Goal: Task Accomplishment & Management: Manage account settings

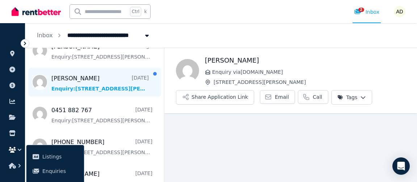
scroll to position [94, 0]
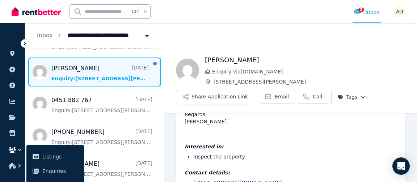
click at [111, 77] on span "Message list" at bounding box center [94, 72] width 139 height 29
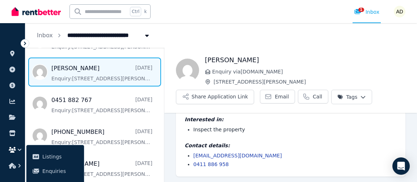
scroll to position [38, 0]
click at [275, 97] on span "Email" at bounding box center [282, 96] width 14 height 7
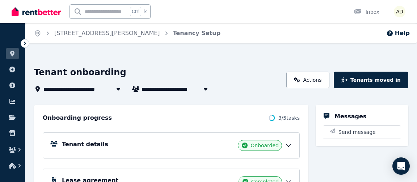
scroll to position [81, 0]
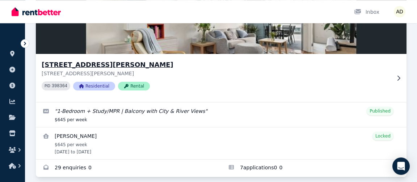
scroll to position [101, 0]
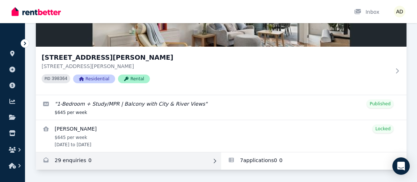
click at [78, 161] on link "Enquiries for 40904/50 Duncan St, West End" at bounding box center [128, 160] width 185 height 17
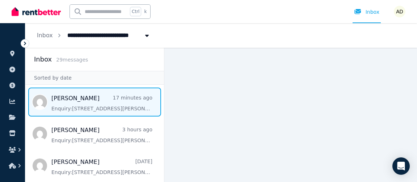
click at [107, 101] on span "Message list" at bounding box center [94, 102] width 139 height 29
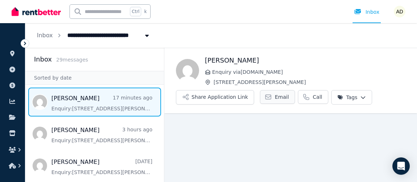
click at [275, 97] on span "Email" at bounding box center [282, 96] width 14 height 7
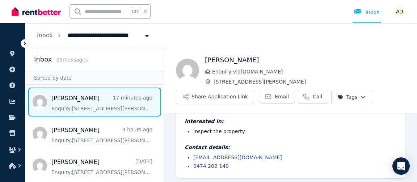
scroll to position [73, 0]
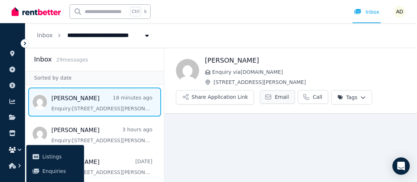
click at [275, 98] on span "Email" at bounding box center [282, 96] width 14 height 7
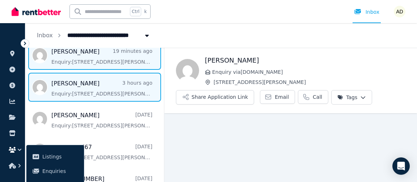
click at [109, 92] on span "Message list" at bounding box center [94, 87] width 139 height 29
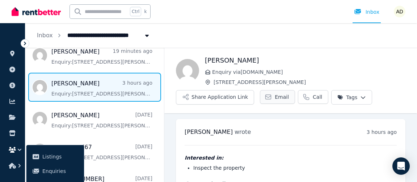
click at [266, 96] on link "Email" at bounding box center [277, 97] width 35 height 14
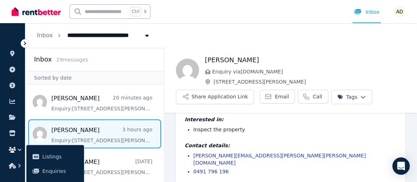
click at [24, 44] on icon at bounding box center [24, 43] width 7 height 7
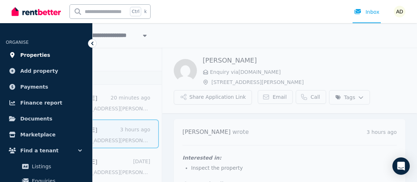
click at [33, 57] on span "Properties" at bounding box center [35, 55] width 30 height 9
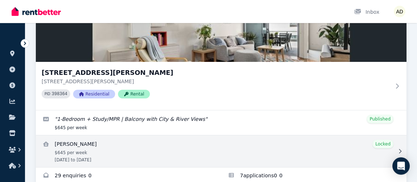
scroll to position [101, 0]
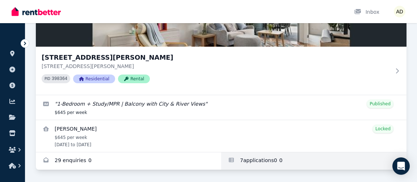
click at [258, 160] on link "Applications for 40904/50 Duncan St, West End" at bounding box center [313, 160] width 185 height 17
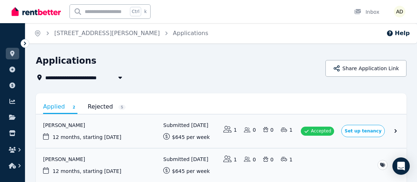
scroll to position [37, 0]
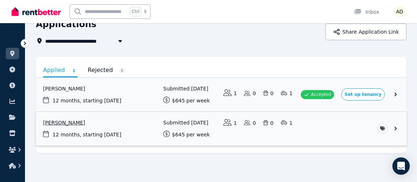
click at [399, 125] on link "View application: Beau Newman" at bounding box center [221, 129] width 370 height 34
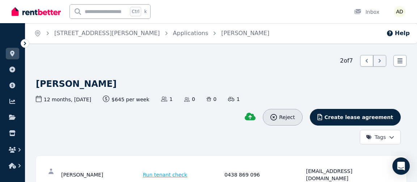
click at [294, 117] on span "Reject" at bounding box center [287, 117] width 16 height 7
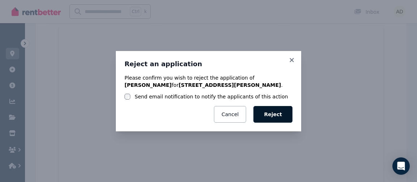
scroll to position [257, 0]
click at [165, 104] on div "Please confirm you wish to reject the application of Beau Newman for 40904/50 D…" at bounding box center [208, 98] width 168 height 48
click at [139, 97] on label "Send email notification to notify the applicants of this action" at bounding box center [211, 96] width 153 height 7
click at [276, 114] on button "Reject" at bounding box center [272, 114] width 39 height 17
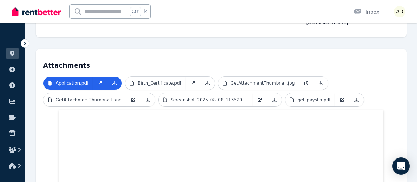
scroll to position [0, 0]
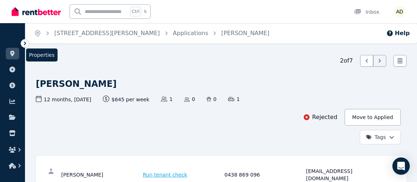
click at [14, 52] on icon at bounding box center [12, 54] width 4 height 6
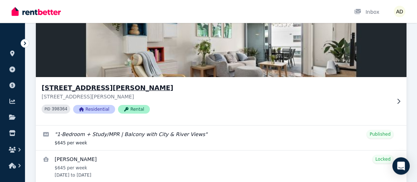
scroll to position [101, 0]
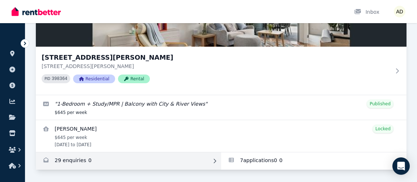
click at [76, 159] on link "Enquiries for 40904/50 Duncan St, West End" at bounding box center [128, 160] width 185 height 17
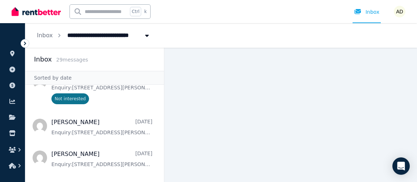
scroll to position [234, 0]
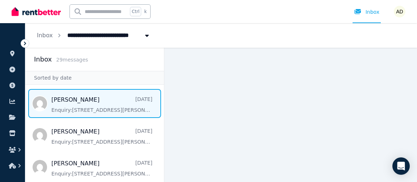
click at [98, 105] on span "Message list" at bounding box center [94, 103] width 139 height 29
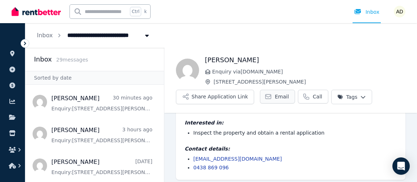
scroll to position [38, 0]
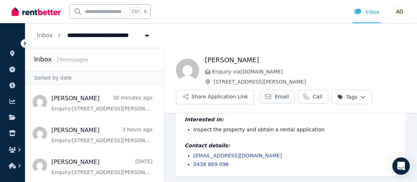
click at [275, 97] on span "Email" at bounding box center [282, 96] width 14 height 7
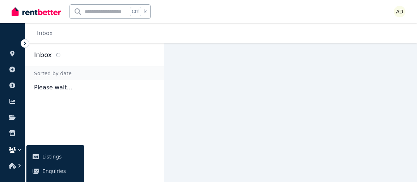
click at [24, 44] on icon at bounding box center [24, 43] width 7 height 7
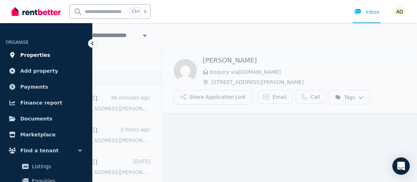
click at [54, 57] on link "Properties" at bounding box center [46, 55] width 81 height 14
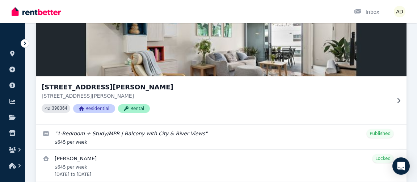
scroll to position [101, 0]
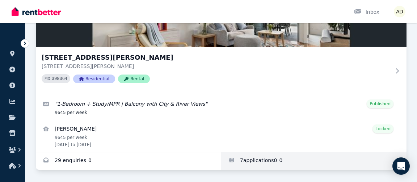
click at [270, 160] on link "Applications for 40904/50 Duncan St, West End" at bounding box center [313, 160] width 185 height 17
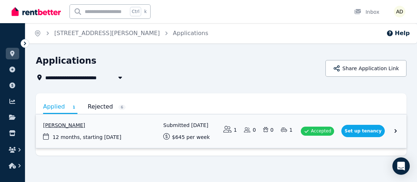
click at [392, 129] on link "View application: Ben Oliver" at bounding box center [221, 131] width 370 height 34
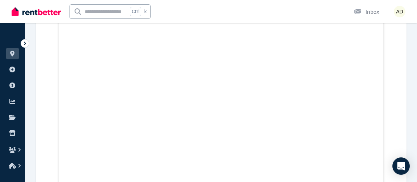
scroll to position [909, 0]
click at [9, 54] on icon at bounding box center [12, 54] width 7 height 6
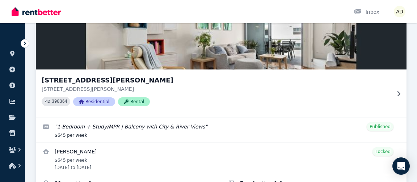
scroll to position [101, 0]
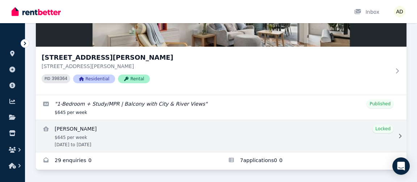
click at [399, 134] on icon at bounding box center [399, 135] width 7 height 5
click at [395, 135] on div at bounding box center [398, 135] width 7 height 7
click at [397, 136] on icon at bounding box center [399, 135] width 7 height 5
click at [387, 139] on link "View details for Benedict Alexander Oliver" at bounding box center [221, 136] width 370 height 32
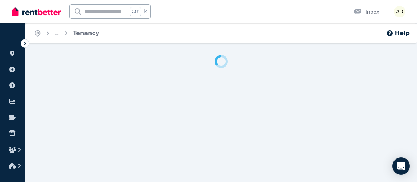
click at [387, 139] on div "Home ... Tenancy Help" at bounding box center [208, 91] width 417 height 182
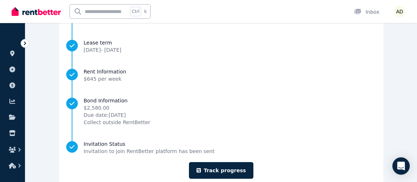
scroll to position [157, 0]
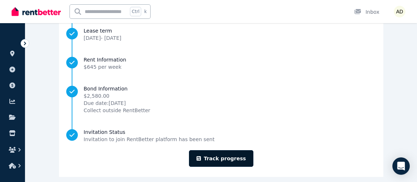
click at [230, 150] on link "Track progress" at bounding box center [221, 158] width 65 height 17
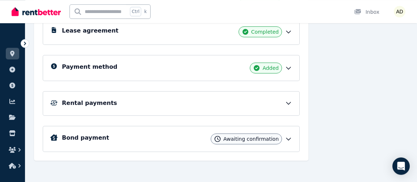
scroll to position [150, 0]
click at [288, 99] on icon at bounding box center [288, 102] width 7 height 7
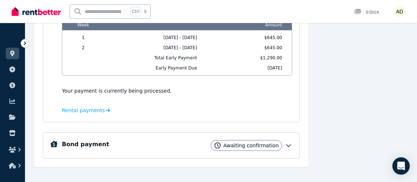
scroll to position [275, 0]
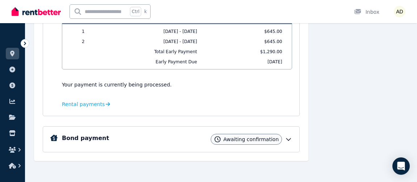
click at [287, 139] on icon at bounding box center [288, 140] width 4 height 2
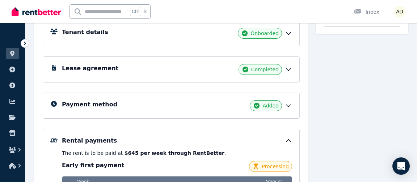
scroll to position [0, 0]
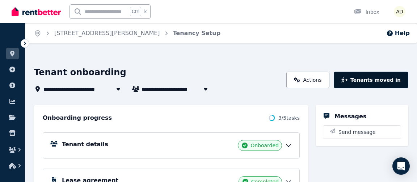
click at [384, 80] on button "Tenants moved in" at bounding box center [370, 80] width 75 height 17
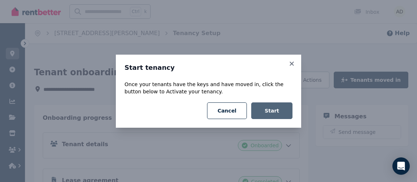
click at [275, 110] on button "Start" at bounding box center [271, 110] width 41 height 17
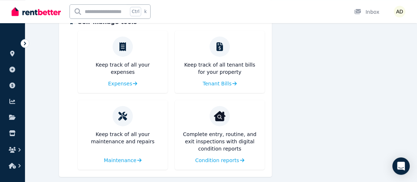
scroll to position [339, 0]
click at [226, 156] on span "Condition reports" at bounding box center [216, 159] width 44 height 7
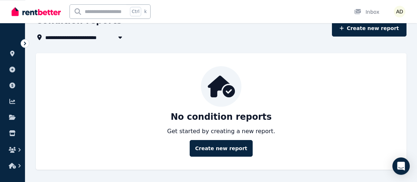
scroll to position [40, 0]
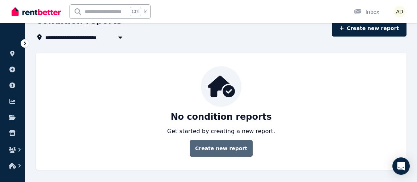
click at [231, 150] on link "Create new report" at bounding box center [221, 148] width 63 height 17
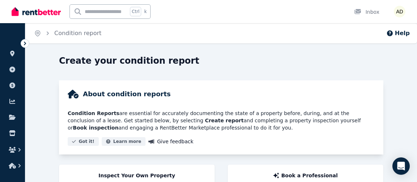
scroll to position [56, 0]
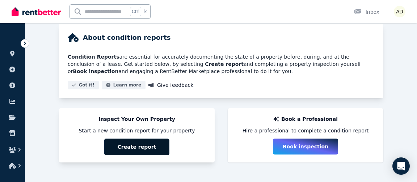
click at [142, 148] on button "Create report" at bounding box center [136, 147] width 65 height 17
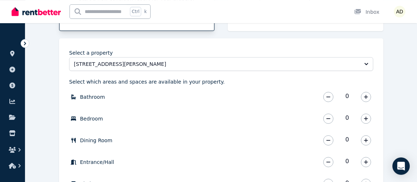
scroll to position [191, 0]
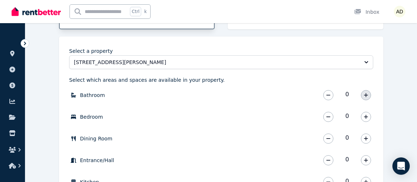
click at [368, 93] on button "button" at bounding box center [366, 95] width 10 height 10
click at [364, 116] on icon "button" at bounding box center [365, 117] width 4 height 4
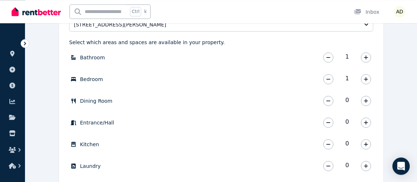
scroll to position [230, 0]
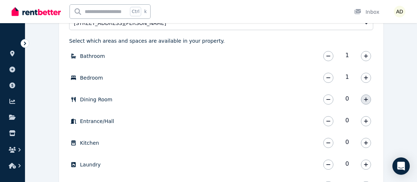
click at [370, 101] on button "button" at bounding box center [366, 99] width 10 height 10
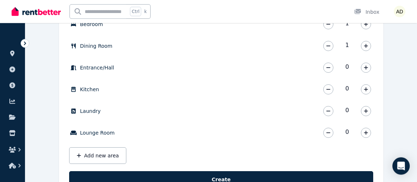
scroll to position [269, 0]
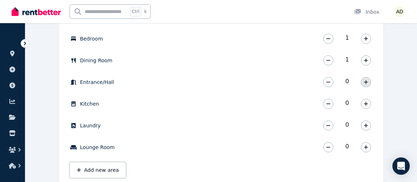
click at [365, 81] on icon "button" at bounding box center [365, 82] width 4 height 5
click at [364, 107] on button "button" at bounding box center [366, 104] width 10 height 10
click at [365, 125] on icon "button" at bounding box center [365, 125] width 4 height 4
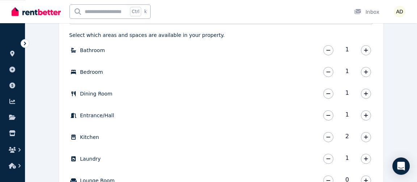
scroll to position [233, 0]
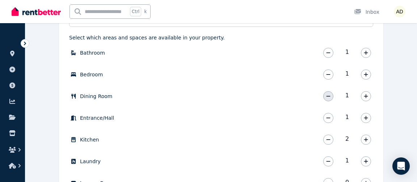
click at [332, 95] on button "button" at bounding box center [328, 96] width 10 height 10
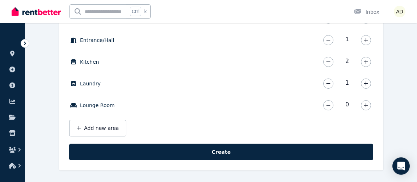
scroll to position [311, 0]
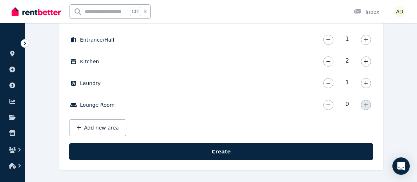
click at [365, 106] on icon "button" at bounding box center [365, 104] width 4 height 5
click at [365, 105] on icon "button" at bounding box center [365, 105] width 4 height 4
click at [327, 106] on icon "button" at bounding box center [328, 104] width 4 height 5
click at [106, 127] on button "Add new area" at bounding box center [97, 127] width 57 height 17
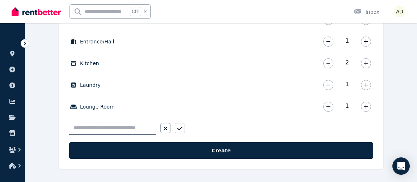
scroll to position [309, 0]
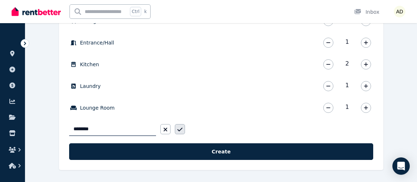
type input "********"
click at [184, 127] on button "button" at bounding box center [180, 129] width 10 height 10
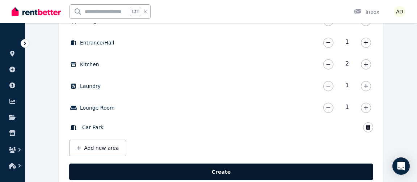
click at [215, 169] on button "Create" at bounding box center [221, 171] width 304 height 17
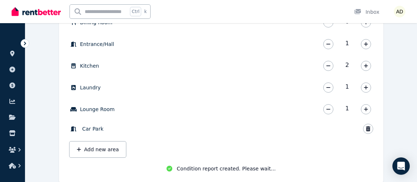
scroll to position [310, 0]
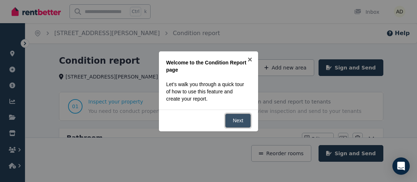
click at [239, 122] on link "Next" at bounding box center [238, 121] width 26 height 14
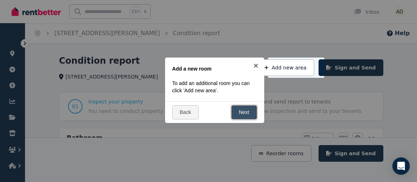
click at [245, 112] on link "Next" at bounding box center [244, 112] width 26 height 14
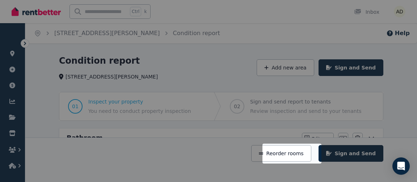
scroll to position [73, 0]
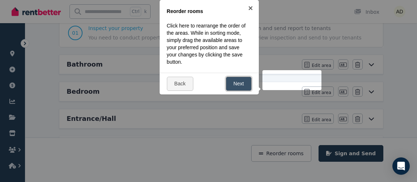
click at [239, 82] on link "Next" at bounding box center [239, 84] width 26 height 14
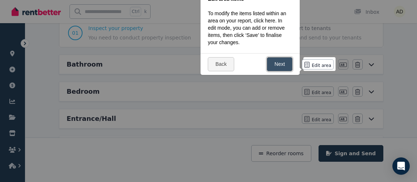
click at [281, 63] on link "Next" at bounding box center [280, 64] width 26 height 14
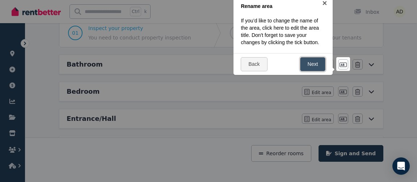
click at [306, 60] on link "Next" at bounding box center [313, 64] width 26 height 14
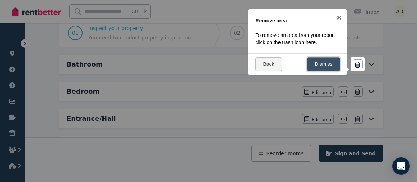
click at [320, 61] on link "Dismiss" at bounding box center [323, 64] width 33 height 14
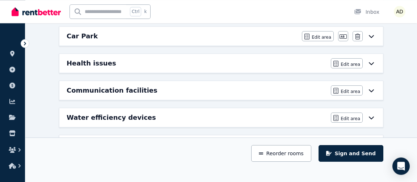
scroll to position [316, 0]
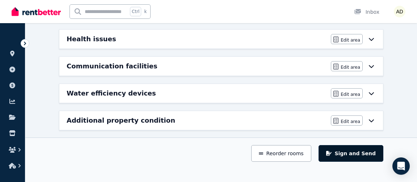
click at [358, 155] on button "Sign and Send" at bounding box center [350, 153] width 65 height 17
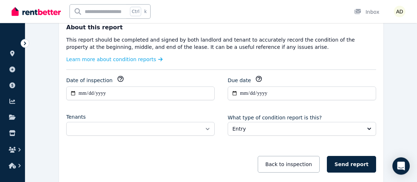
scroll to position [110, 0]
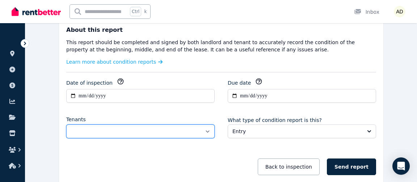
select select "**********"
click option "**********" at bounding box center [0, 0] width 0 height 0
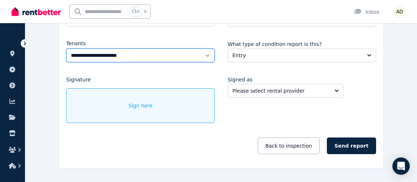
scroll to position [188, 0]
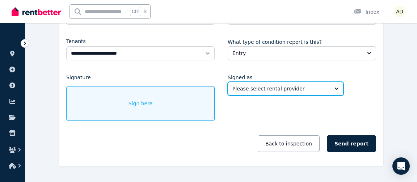
click at [297, 89] on span "Please select rental provider" at bounding box center [280, 88] width 96 height 7
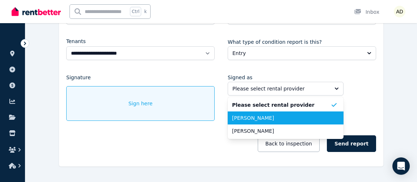
click at [279, 121] on li "[PERSON_NAME]" at bounding box center [285, 117] width 116 height 13
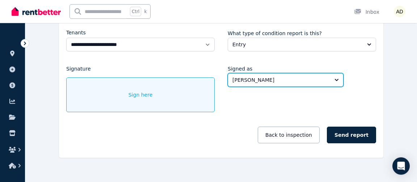
scroll to position [203, 0]
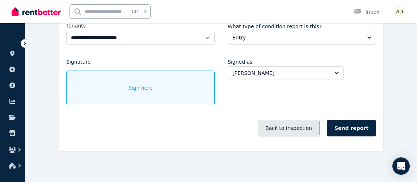
click at [297, 123] on button "Back to inspection" at bounding box center [289, 128] width 62 height 17
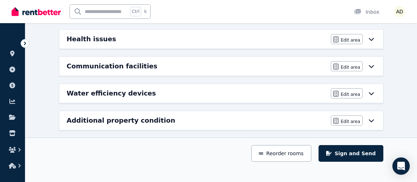
scroll to position [0, 0]
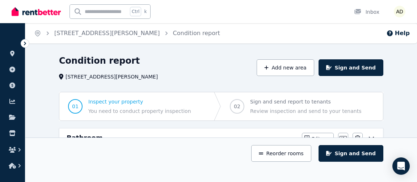
click at [119, 104] on span "Inspect your property" at bounding box center [139, 101] width 103 height 7
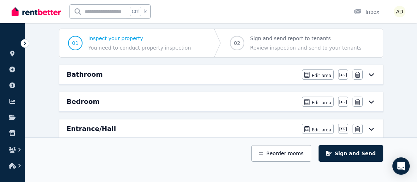
scroll to position [78, 0]
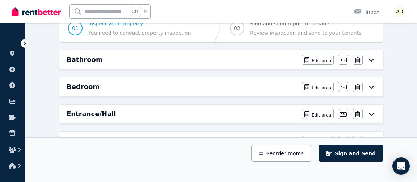
click at [232, 63] on div "Bathroom" at bounding box center [182, 60] width 231 height 10
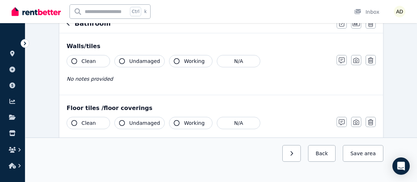
scroll to position [0, 0]
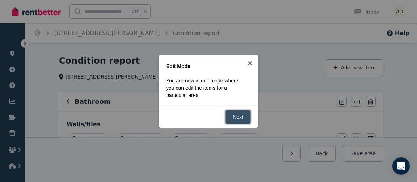
click at [239, 113] on link "Next" at bounding box center [238, 117] width 26 height 14
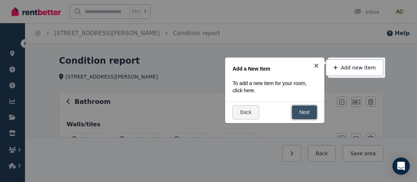
click at [297, 111] on link "Next" at bounding box center [305, 112] width 26 height 14
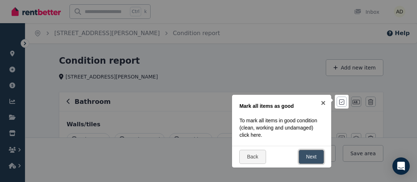
click at [310, 151] on link "Next" at bounding box center [311, 157] width 26 height 14
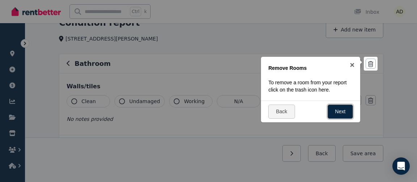
scroll to position [78, 0]
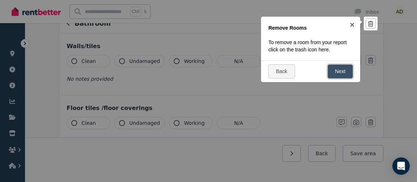
click at [340, 72] on link "Next" at bounding box center [340, 71] width 26 height 14
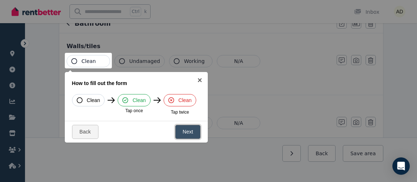
click at [192, 131] on link "Next" at bounding box center [188, 132] width 26 height 14
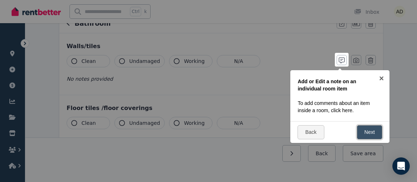
click at [371, 132] on link "Next" at bounding box center [370, 132] width 26 height 14
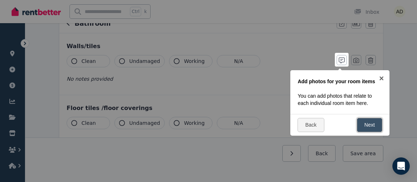
click at [366, 122] on link "Next" at bounding box center [370, 125] width 26 height 14
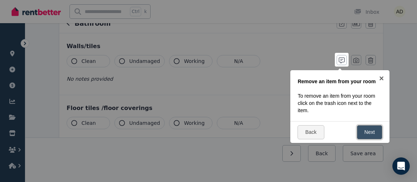
click at [370, 129] on link "Next" at bounding box center [370, 132] width 26 height 14
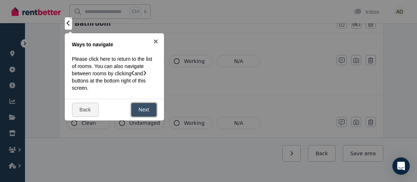
click at [145, 106] on link "Next" at bounding box center [144, 110] width 26 height 14
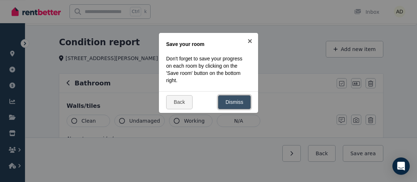
scroll to position [0, 0]
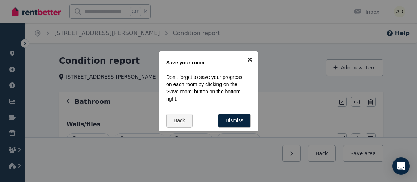
click at [249, 58] on link "×" at bounding box center [250, 59] width 16 height 16
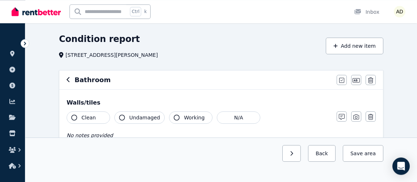
scroll to position [39, 0]
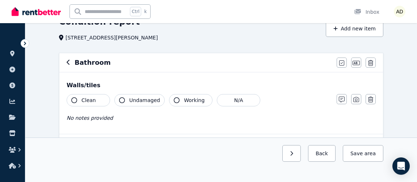
click at [75, 99] on icon "button" at bounding box center [74, 100] width 6 height 6
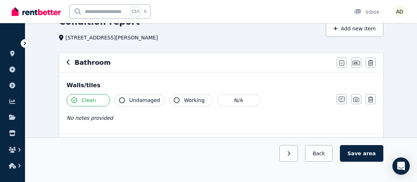
scroll to position [78, 0]
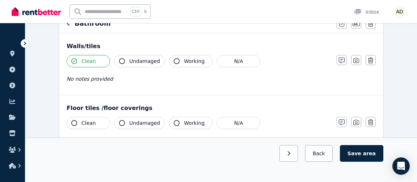
click at [122, 58] on icon "button" at bounding box center [122, 61] width 6 height 6
click at [358, 61] on icon "button" at bounding box center [356, 61] width 6 height 6
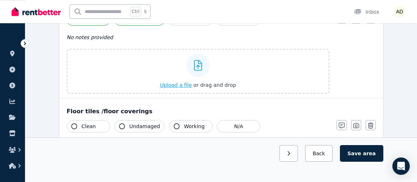
scroll to position [156, 0]
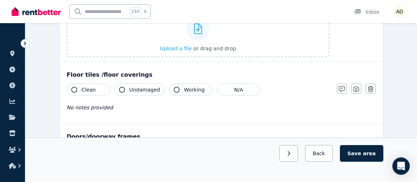
click at [76, 88] on icon "button" at bounding box center [74, 90] width 6 height 6
click at [122, 88] on icon "button" at bounding box center [122, 90] width 6 height 6
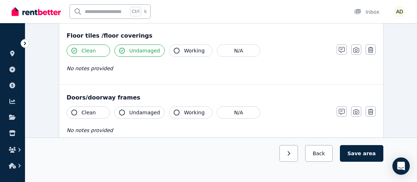
click at [74, 110] on icon "button" at bounding box center [74, 113] width 6 height 6
click at [75, 112] on icon "button" at bounding box center [74, 113] width 6 height 6
click at [123, 111] on icon "button" at bounding box center [122, 113] width 6 height 6
click at [73, 110] on icon "button" at bounding box center [74, 113] width 6 height 6
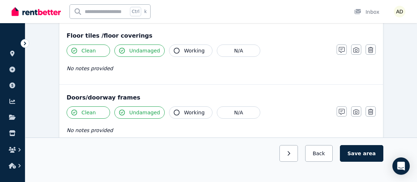
click at [100, 51] on button "Clean" at bounding box center [88, 50] width 43 height 12
click at [90, 50] on span "Clean" at bounding box center [88, 50] width 14 height 7
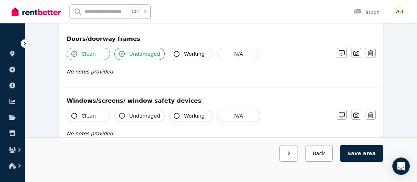
scroll to position [273, 0]
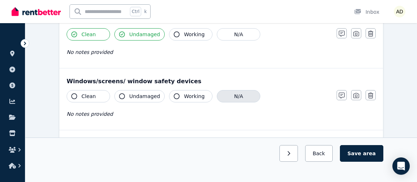
click at [230, 94] on button "N/A" at bounding box center [238, 96] width 43 height 12
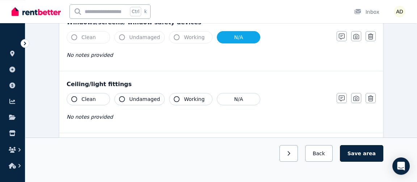
scroll to position [352, 0]
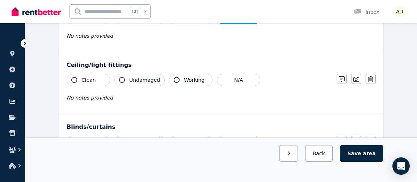
click at [73, 77] on icon "button" at bounding box center [74, 80] width 6 height 6
click at [123, 78] on icon "button" at bounding box center [122, 80] width 6 height 6
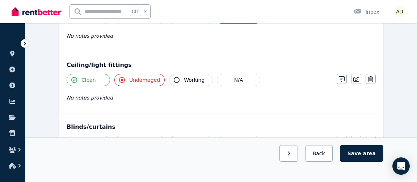
click at [122, 77] on icon "button" at bounding box center [122, 80] width 6 height 6
click at [122, 79] on icon "button" at bounding box center [122, 80] width 6 height 6
click at [122, 78] on icon "button" at bounding box center [122, 80] width 6 height 6
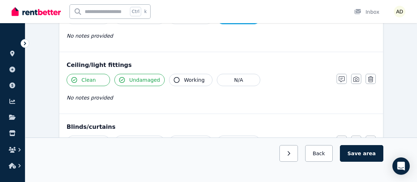
click at [174, 77] on icon "button" at bounding box center [177, 80] width 6 height 6
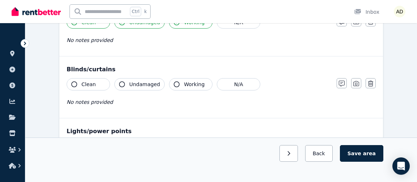
scroll to position [391, 0]
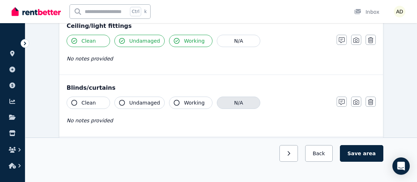
click at [237, 101] on button "N/A" at bounding box center [238, 103] width 43 height 12
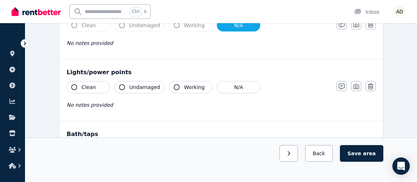
scroll to position [469, 0]
click at [73, 84] on icon "button" at bounding box center [74, 87] width 6 height 6
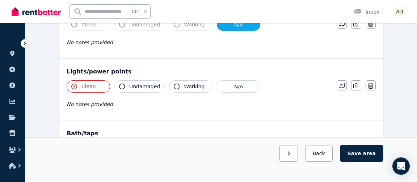
click at [74, 84] on icon "button" at bounding box center [74, 87] width 6 height 6
click at [75, 84] on icon "button" at bounding box center [74, 87] width 6 height 6
click at [120, 84] on icon "button" at bounding box center [122, 87] width 6 height 6
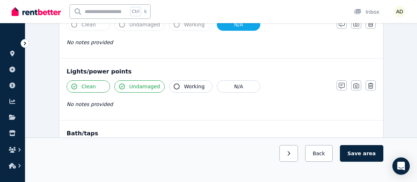
click at [174, 84] on icon "button" at bounding box center [177, 87] width 6 height 6
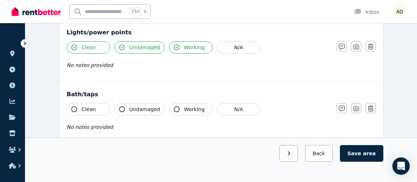
scroll to position [547, 0]
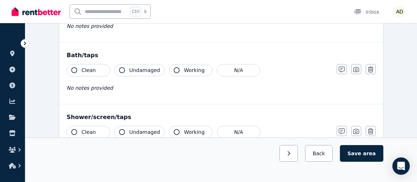
click at [73, 67] on icon "button" at bounding box center [74, 70] width 6 height 6
click at [123, 67] on icon "button" at bounding box center [122, 70] width 6 height 6
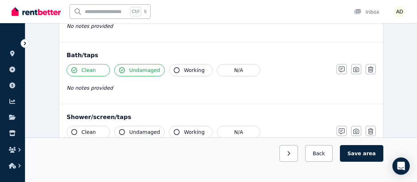
click at [123, 67] on icon "button" at bounding box center [122, 70] width 6 height 6
click at [121, 67] on icon "button" at bounding box center [122, 70] width 6 height 6
click at [124, 67] on icon "button" at bounding box center [122, 70] width 6 height 6
click at [174, 67] on icon "button" at bounding box center [177, 70] width 6 height 6
click at [339, 67] on icon "button" at bounding box center [342, 70] width 6 height 6
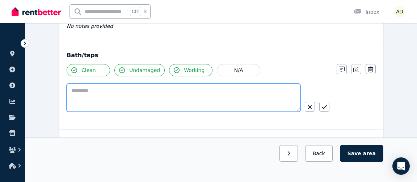
click at [97, 92] on textarea at bounding box center [184, 98] width 234 height 28
type textarea "**********"
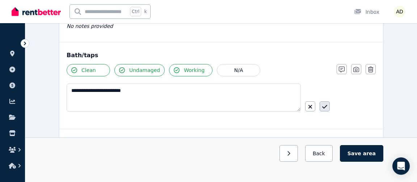
click at [327, 104] on icon "button" at bounding box center [324, 107] width 5 height 6
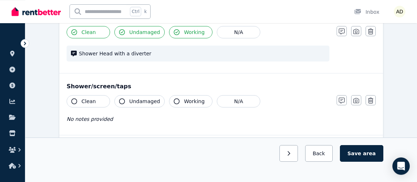
scroll to position [586, 0]
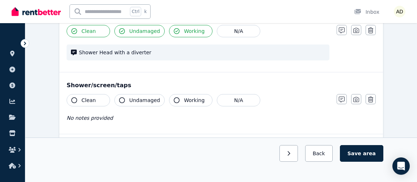
click at [72, 97] on icon "button" at bounding box center [74, 100] width 6 height 6
click at [74, 97] on icon "button" at bounding box center [74, 100] width 6 height 6
click at [120, 97] on icon "button" at bounding box center [122, 100] width 6 height 6
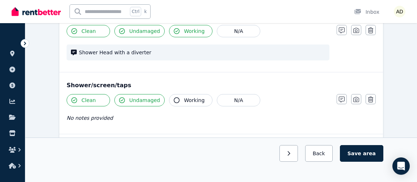
click at [120, 97] on icon "button" at bounding box center [122, 100] width 6 height 6
click at [122, 97] on icon "button" at bounding box center [122, 100] width 6 height 6
click at [174, 97] on icon "button" at bounding box center [177, 100] width 6 height 6
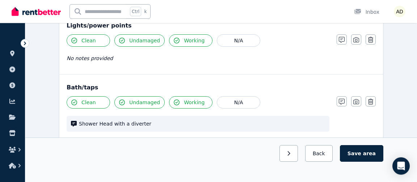
scroll to position [508, 0]
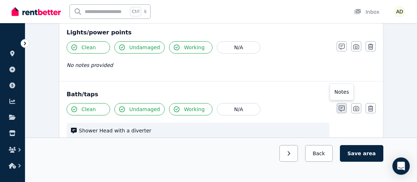
click at [340, 106] on icon "button" at bounding box center [342, 109] width 6 height 6
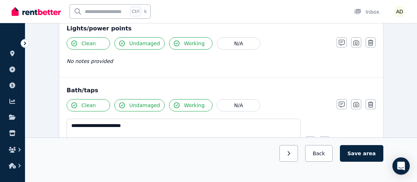
scroll to position [547, 0]
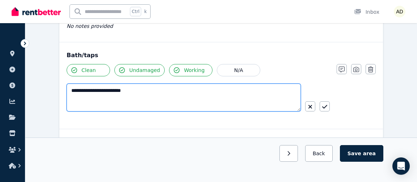
click at [71, 86] on textarea "**********" at bounding box center [184, 98] width 234 height 28
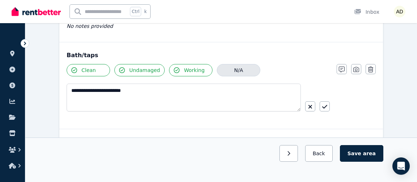
click at [239, 65] on button "N/A" at bounding box center [238, 70] width 43 height 12
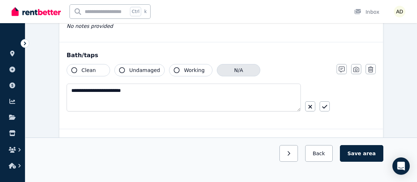
click at [241, 70] on button "N/A" at bounding box center [238, 70] width 43 height 12
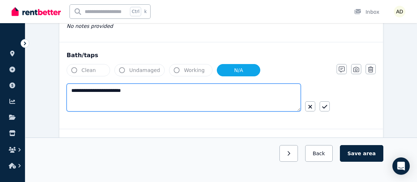
click at [127, 85] on textarea "**********" at bounding box center [184, 98] width 234 height 28
drag, startPoint x: 73, startPoint y: 86, endPoint x: 15, endPoint y: 87, distance: 58.6
click at [67, 87] on textarea "**********" at bounding box center [184, 98] width 234 height 28
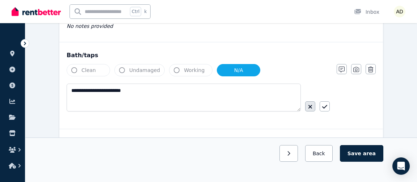
click at [309, 104] on icon "button" at bounding box center [310, 107] width 4 height 6
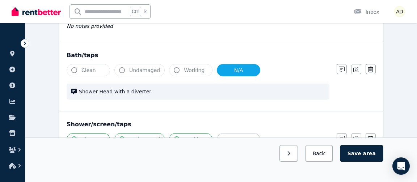
click at [252, 84] on div "Shower Head with a diverter" at bounding box center [198, 92] width 263 height 16
click at [251, 88] on span "Shower Head with a diverter" at bounding box center [202, 91] width 246 height 7
click at [128, 89] on span "Shower Head with a diverter" at bounding box center [202, 91] width 246 height 7
click at [337, 64] on button "button" at bounding box center [341, 69] width 10 height 10
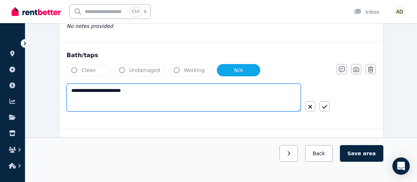
drag, startPoint x: 174, startPoint y: 93, endPoint x: 137, endPoint y: 97, distance: 37.4
click at [166, 93] on textarea "**********" at bounding box center [184, 98] width 234 height 28
drag, startPoint x: 137, startPoint y: 97, endPoint x: 13, endPoint y: 94, distance: 123.4
click at [67, 94] on textarea "**********" at bounding box center [184, 98] width 234 height 28
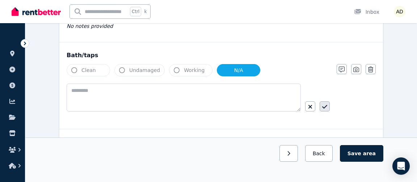
click at [329, 103] on button "button" at bounding box center [324, 106] width 10 height 10
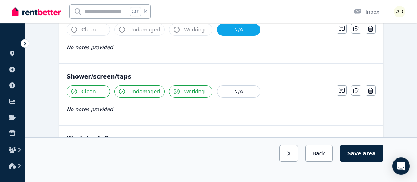
scroll to position [586, 0]
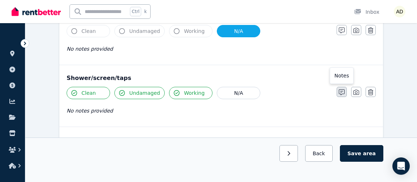
click at [339, 89] on icon "button" at bounding box center [342, 92] width 6 height 6
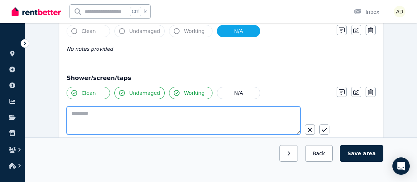
click at [95, 111] on textarea at bounding box center [184, 120] width 234 height 28
type textarea "**********"
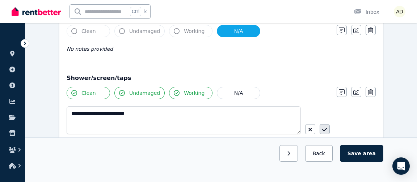
click at [326, 127] on icon "button" at bounding box center [324, 130] width 5 height 6
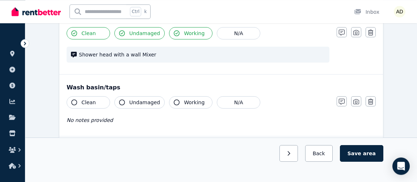
scroll to position [664, 0]
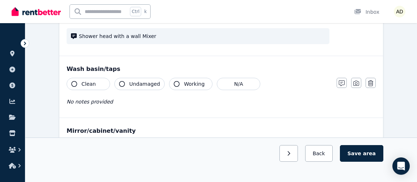
click at [73, 81] on icon "button" at bounding box center [74, 84] width 6 height 6
click at [124, 81] on icon "button" at bounding box center [122, 84] width 6 height 6
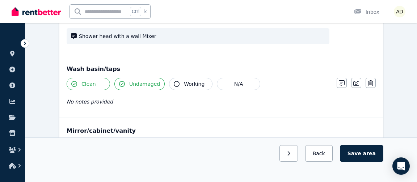
click at [174, 81] on icon "button" at bounding box center [177, 84] width 6 height 6
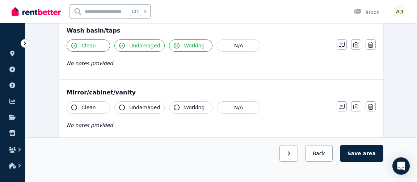
scroll to position [703, 0]
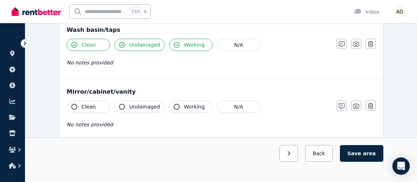
click at [75, 104] on icon "button" at bounding box center [74, 107] width 6 height 6
click at [122, 104] on icon "button" at bounding box center [122, 107] width 6 height 6
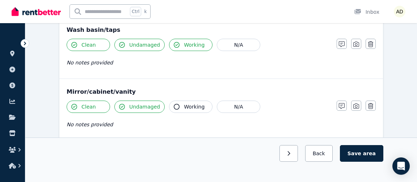
click at [175, 104] on icon "button" at bounding box center [177, 107] width 6 height 6
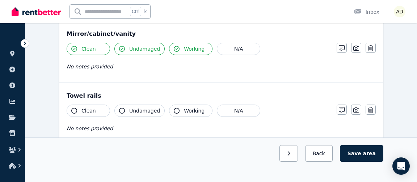
scroll to position [781, 0]
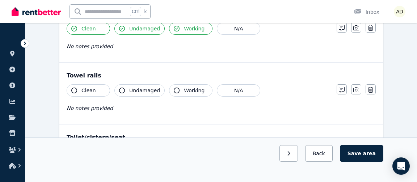
click at [74, 88] on icon "button" at bounding box center [74, 91] width 6 height 6
click at [122, 88] on icon "button" at bounding box center [122, 91] width 6 height 6
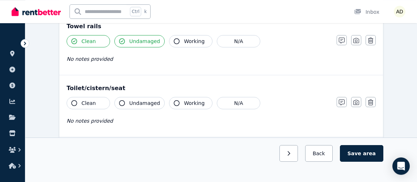
scroll to position [859, 0]
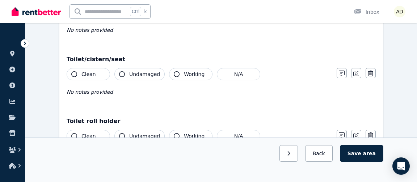
click at [72, 71] on icon "button" at bounding box center [74, 74] width 6 height 6
click at [122, 71] on icon "button" at bounding box center [122, 74] width 6 height 6
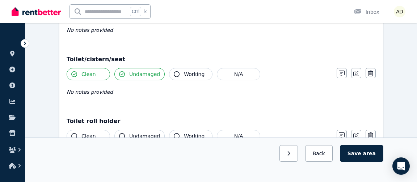
click at [174, 71] on icon "button" at bounding box center [177, 74] width 6 height 6
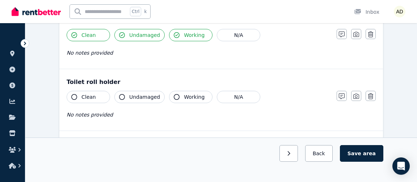
click at [72, 94] on icon "button" at bounding box center [74, 97] width 6 height 6
click at [73, 94] on icon "button" at bounding box center [74, 97] width 6 height 6
click at [75, 94] on icon "button" at bounding box center [74, 97] width 6 height 6
click at [121, 94] on icon "button" at bounding box center [122, 97] width 6 height 6
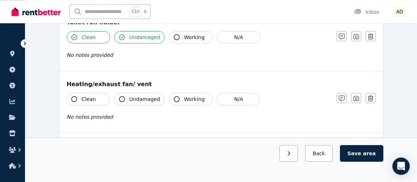
scroll to position [976, 0]
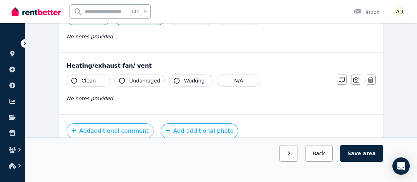
click at [73, 78] on icon "button" at bounding box center [74, 81] width 6 height 6
click at [121, 78] on icon "button" at bounding box center [122, 81] width 6 height 6
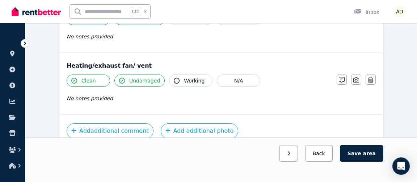
click at [174, 78] on icon "button" at bounding box center [177, 81] width 6 height 6
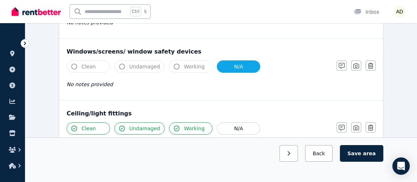
scroll to position [312, 0]
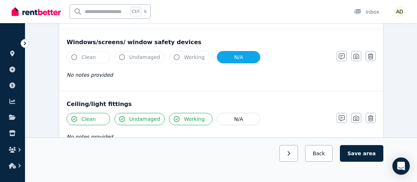
click at [76, 56] on icon "button" at bounding box center [74, 57] width 6 height 6
drag, startPoint x: 76, startPoint y: 56, endPoint x: 74, endPoint y: 60, distance: 4.5
click at [75, 59] on button "Clean" at bounding box center [88, 57] width 43 height 12
click at [73, 57] on icon "button" at bounding box center [74, 57] width 6 height 6
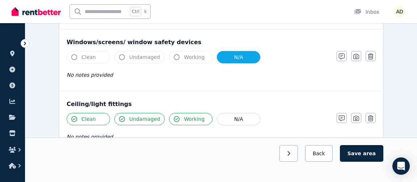
click at [73, 57] on icon "button" at bounding box center [74, 57] width 6 height 6
click at [124, 59] on button "Undamaged" at bounding box center [139, 57] width 50 height 12
click at [77, 57] on button "Clean" at bounding box center [88, 57] width 43 height 12
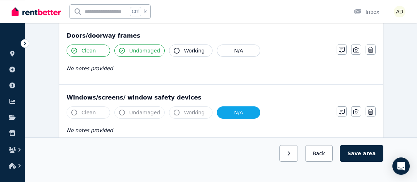
scroll to position [273, 0]
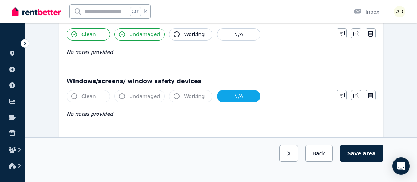
click at [76, 97] on button "Clean" at bounding box center [88, 96] width 43 height 12
click at [120, 97] on button "Undamaged" at bounding box center [139, 96] width 50 height 12
click at [176, 96] on button "Working" at bounding box center [190, 96] width 43 height 12
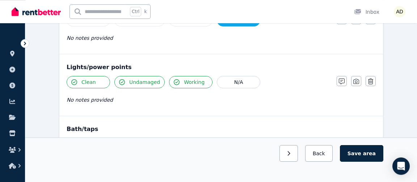
scroll to position [508, 0]
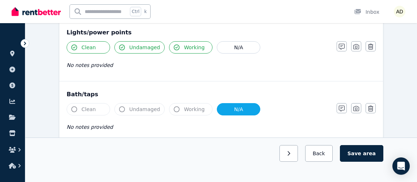
click at [75, 109] on button "Clean" at bounding box center [88, 109] width 43 height 12
click at [118, 111] on div "Undamaged" at bounding box center [139, 109] width 50 height 12
click at [174, 108] on icon "button" at bounding box center [177, 109] width 6 height 6
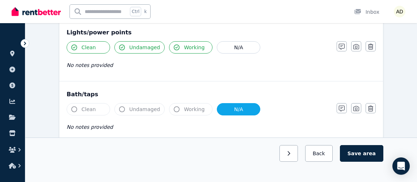
click at [174, 108] on icon "button" at bounding box center [177, 109] width 6 height 6
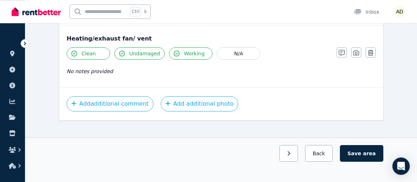
scroll to position [1005, 0]
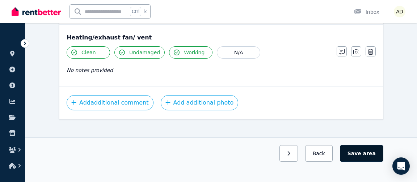
click at [359, 152] on button "Save area" at bounding box center [361, 153] width 43 height 17
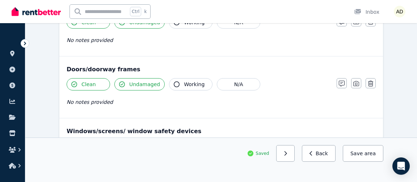
scroll to position [0, 0]
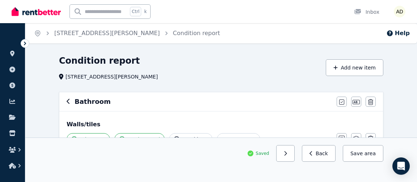
click at [68, 102] on icon "button" at bounding box center [68, 101] width 3 height 5
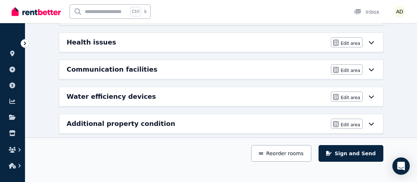
scroll to position [316, 0]
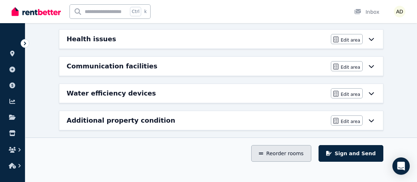
click at [300, 158] on button "Reorder rooms" at bounding box center [281, 153] width 60 height 17
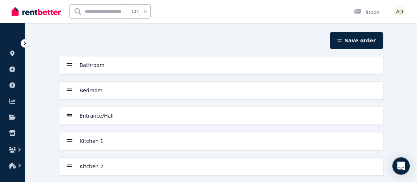
scroll to position [39, 0]
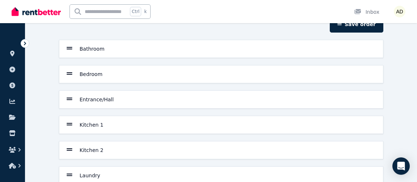
drag, startPoint x: 146, startPoint y: 100, endPoint x: 161, endPoint y: 51, distance: 51.8
click at [161, 90] on div "Entrance/Hall" at bounding box center [221, 99] width 324 height 18
click at [69, 99] on icon at bounding box center [70, 99] width 6 height 3
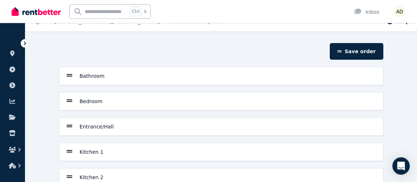
scroll to position [0, 0]
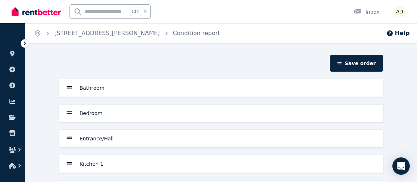
click at [68, 88] on icon at bounding box center [70, 87] width 6 height 7
click at [140, 129] on div "Bathroom Bedroom Entrance/Hall Kitchen 1 Kitchen 2 Laundry Lounge Room Car Park" at bounding box center [221, 176] width 330 height 195
click at [142, 135] on div "Entrance/Hall" at bounding box center [221, 138] width 309 height 9
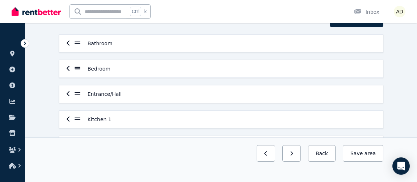
scroll to position [78, 0]
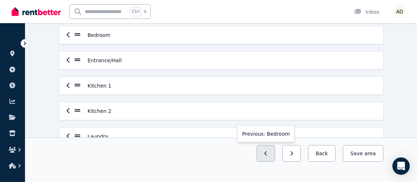
click at [275, 153] on button "button" at bounding box center [265, 153] width 18 height 17
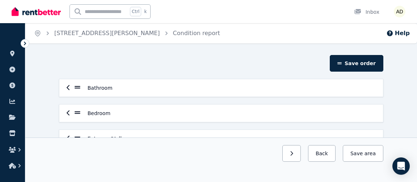
click at [142, 89] on div "Bathroom" at bounding box center [221, 88] width 309 height 9
click at [68, 88] on icon "button" at bounding box center [68, 87] width 3 height 5
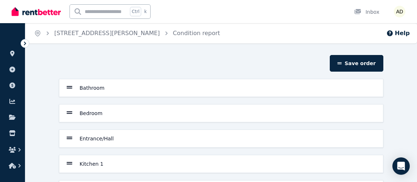
scroll to position [39, 0]
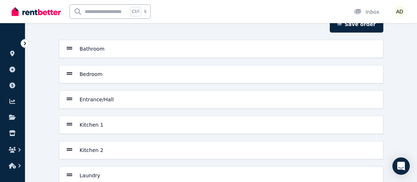
click at [102, 98] on h6 "Entrance/Hall" at bounding box center [97, 99] width 34 height 7
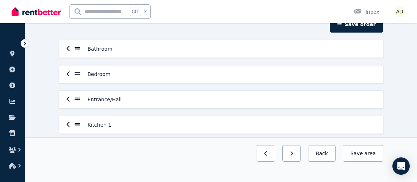
click at [68, 99] on icon "button" at bounding box center [69, 99] width 4 height 6
click at [75, 99] on icon at bounding box center [78, 99] width 6 height 3
click at [68, 99] on icon "button" at bounding box center [69, 99] width 4 height 6
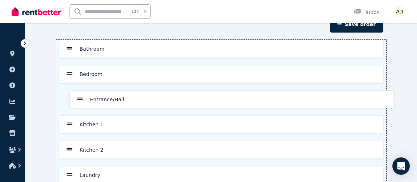
drag, startPoint x: 72, startPoint y: 98, endPoint x: 85, endPoint y: 99, distance: 12.7
click at [85, 99] on div "Bathroom Bedroom Entrance/Hall Kitchen 1 Kitchen 2 Laundry Lounge Room Car Park" at bounding box center [221, 137] width 330 height 195
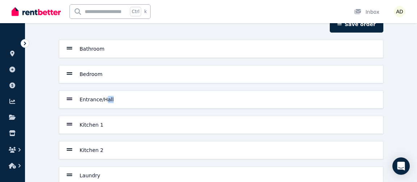
drag, startPoint x: 85, startPoint y: 99, endPoint x: 104, endPoint y: 91, distance: 21.2
click at [104, 91] on div "Bathroom Bedroom Entrance/Hall Kitchen 1 Kitchen 2 Laundry Lounge Room Car Park" at bounding box center [221, 137] width 330 height 195
click at [82, 99] on h6 "Entrance/Hall" at bounding box center [97, 99] width 34 height 7
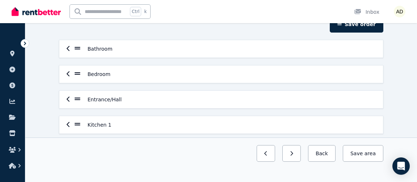
drag, startPoint x: 127, startPoint y: 96, endPoint x: 127, endPoint y: 79, distance: 17.4
click at [127, 90] on div "Entrance/Hall" at bounding box center [221, 99] width 324 height 18
click at [275, 155] on button "button" at bounding box center [265, 153] width 18 height 17
click at [275, 155] on div "Next: Bedroom Back Save area" at bounding box center [221, 153] width 324 height 17
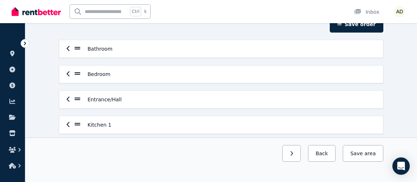
click at [67, 98] on icon "button" at bounding box center [68, 99] width 3 height 5
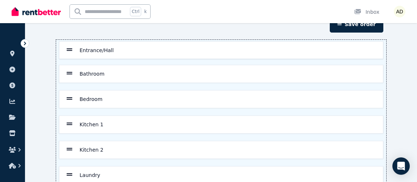
drag, startPoint x: 69, startPoint y: 98, endPoint x: 71, endPoint y: 50, distance: 48.5
click at [71, 50] on div "Bathroom Bedroom Entrance/Hall Kitchen 1 Kitchen 2 Laundry Lounge Room Car Park" at bounding box center [221, 137] width 330 height 195
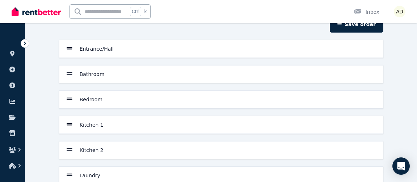
click at [111, 123] on div "Kitchen 1" at bounding box center [221, 124] width 309 height 9
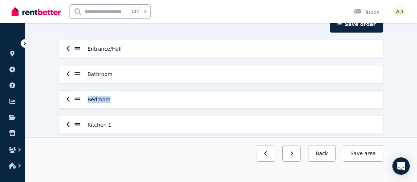
drag, startPoint x: 114, startPoint y: 123, endPoint x: 137, endPoint y: 106, distance: 29.3
click at [137, 116] on div "Kitchen 1" at bounding box center [221, 125] width 324 height 18
click at [67, 125] on icon "button" at bounding box center [69, 125] width 4 height 6
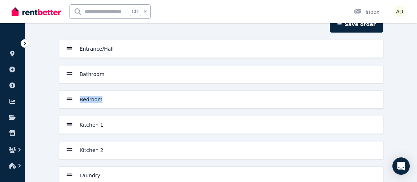
click at [123, 125] on div "Kitchen 1" at bounding box center [221, 124] width 309 height 9
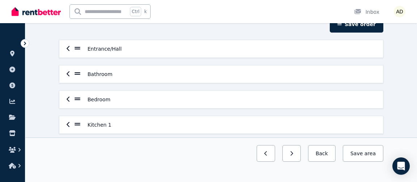
click at [75, 127] on icon at bounding box center [78, 124] width 6 height 7
click at [68, 124] on icon "button" at bounding box center [68, 124] width 3 height 5
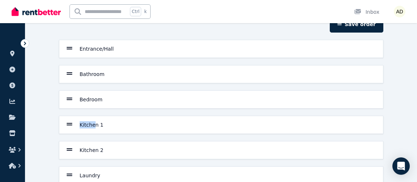
drag, startPoint x: 73, startPoint y: 124, endPoint x: 94, endPoint y: 122, distance: 21.4
click at [94, 122] on div "Kitchen 1" at bounding box center [85, 124] width 37 height 9
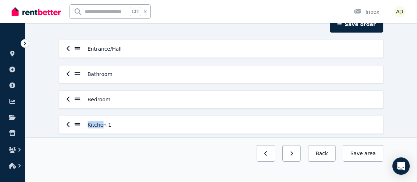
click at [67, 124] on icon "button" at bounding box center [68, 124] width 3 height 5
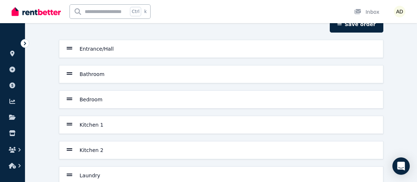
drag, startPoint x: 148, startPoint y: 125, endPoint x: 163, endPoint y: 122, distance: 15.5
click at [163, 122] on div "Kitchen 1" at bounding box center [221, 124] width 309 height 9
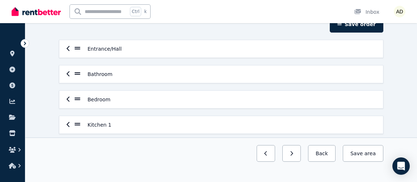
click at [69, 124] on icon "button" at bounding box center [69, 125] width 4 height 6
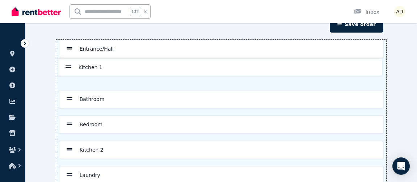
drag, startPoint x: 70, startPoint y: 125, endPoint x: 73, endPoint y: 68, distance: 57.2
click at [73, 68] on div "Entrance/Hall Bathroom Bedroom Kitchen 1 Kitchen 2 Laundry Lounge Room Car Park" at bounding box center [221, 137] width 330 height 195
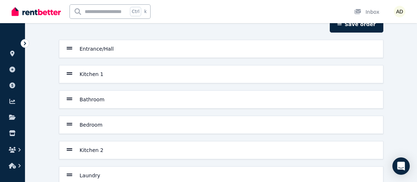
scroll to position [78, 0]
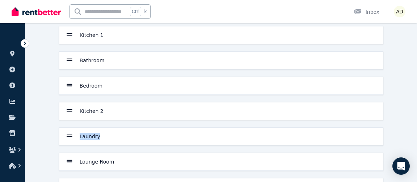
drag, startPoint x: 73, startPoint y: 135, endPoint x: 113, endPoint y: 124, distance: 41.4
click at [113, 127] on div "Laundry" at bounding box center [221, 136] width 324 height 18
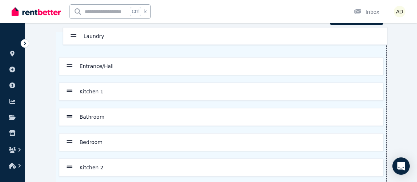
scroll to position [46, 0]
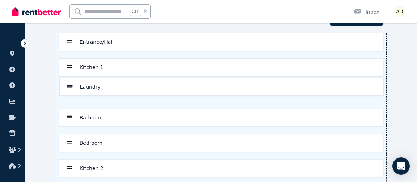
drag, startPoint x: 69, startPoint y: 133, endPoint x: 71, endPoint y: 85, distance: 48.5
click at [71, 85] on div "Entrance/Hall Kitchen 1 Bathroom Bedroom Kitchen 2 Laundry Lounge Room Car Park" at bounding box center [221, 130] width 330 height 195
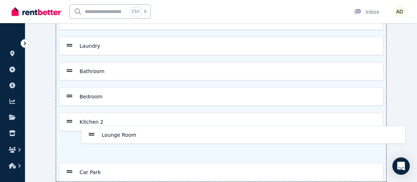
scroll to position [93, 0]
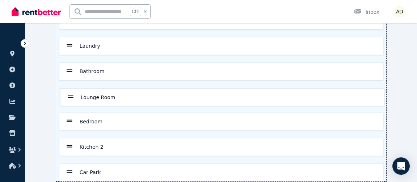
drag, startPoint x: 70, startPoint y: 152, endPoint x: 73, endPoint y: 97, distance: 55.4
click at [73, 97] on div "Entrance/Hall Kitchen 1 Laundry Bathroom Bedroom Kitchen 2 Lounge Room Car Park" at bounding box center [221, 83] width 330 height 195
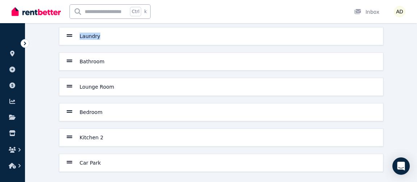
scroll to position [0, 0]
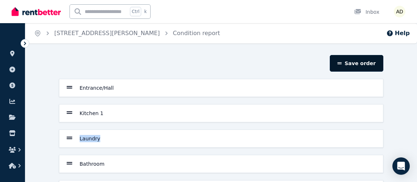
click at [364, 61] on button "Save order" at bounding box center [356, 63] width 54 height 17
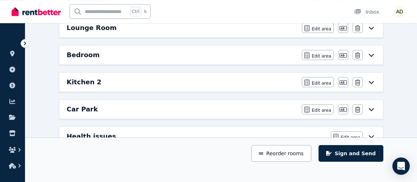
scroll to position [234, 0]
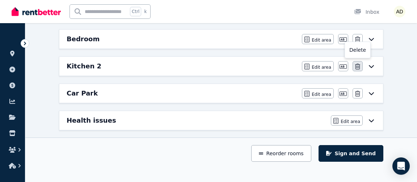
click at [359, 64] on icon "button" at bounding box center [357, 67] width 5 height 6
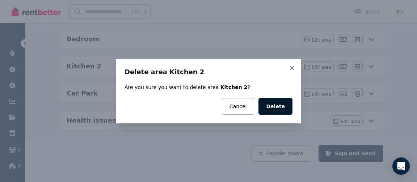
click at [277, 108] on button "Delete" at bounding box center [275, 106] width 34 height 17
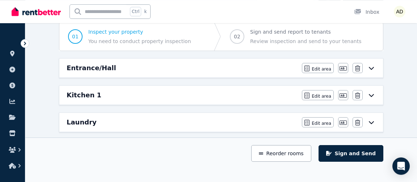
scroll to position [78, 0]
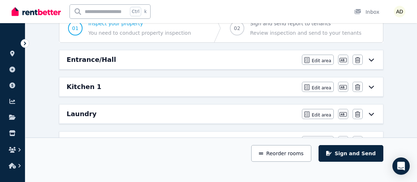
click at [372, 58] on icon at bounding box center [371, 60] width 9 height 6
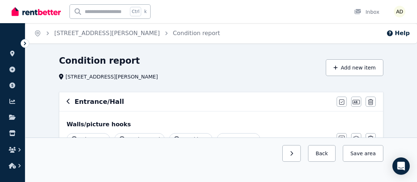
scroll to position [39, 0]
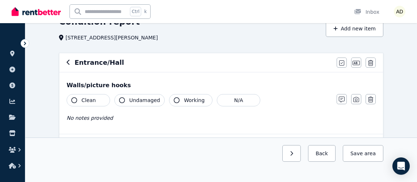
click at [81, 108] on div "Clean Undamaged Working N/A No notes provided" at bounding box center [198, 111] width 263 height 35
click at [72, 101] on icon "button" at bounding box center [74, 100] width 6 height 6
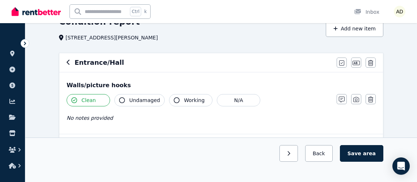
click at [122, 99] on icon "button" at bounding box center [122, 100] width 6 height 6
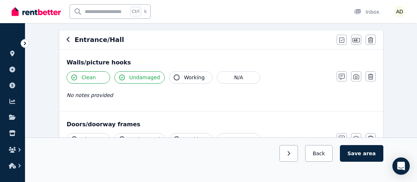
scroll to position [117, 0]
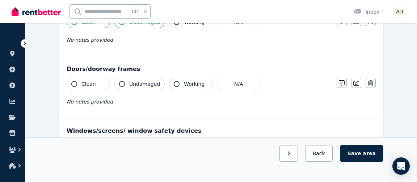
click at [73, 84] on icon "button" at bounding box center [74, 84] width 6 height 6
click at [122, 82] on icon "button" at bounding box center [122, 84] width 6 height 6
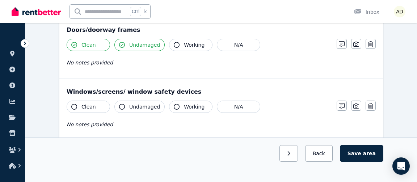
scroll to position [195, 0]
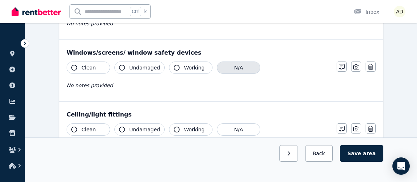
click at [225, 65] on button "N/A" at bounding box center [238, 67] width 43 height 12
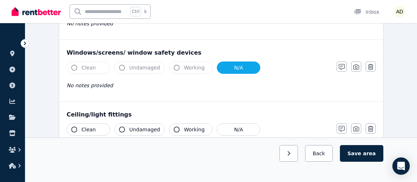
click at [226, 64] on button "N/A" at bounding box center [238, 67] width 43 height 12
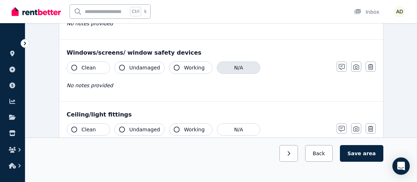
click at [231, 63] on button "N/A" at bounding box center [238, 67] width 43 height 12
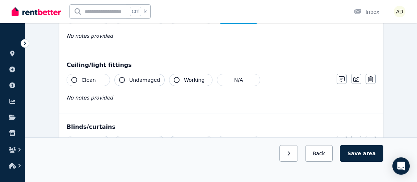
scroll to position [234, 0]
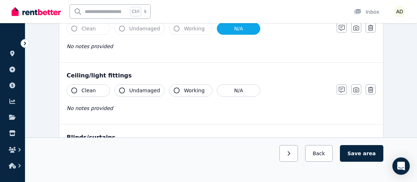
click at [75, 90] on icon "button" at bounding box center [74, 91] width 6 height 6
click at [72, 88] on icon "button" at bounding box center [74, 91] width 6 height 6
click at [147, 91] on span "Undamaged" at bounding box center [144, 90] width 31 height 7
click at [76, 89] on icon "button" at bounding box center [74, 91] width 6 height 6
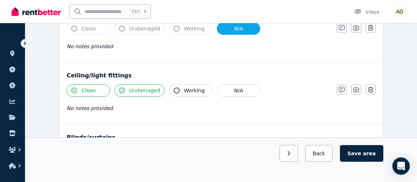
click at [180, 93] on button "Working" at bounding box center [190, 90] width 43 height 12
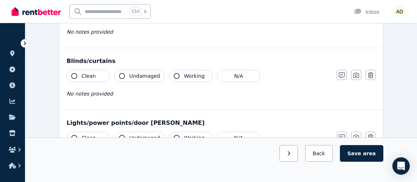
scroll to position [312, 0]
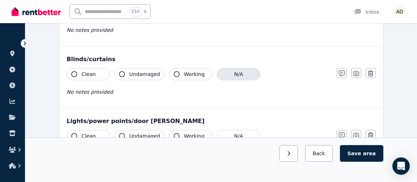
click at [221, 71] on button "N/A" at bounding box center [238, 74] width 43 height 12
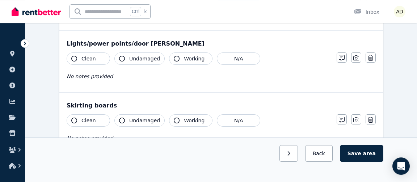
scroll to position [391, 0]
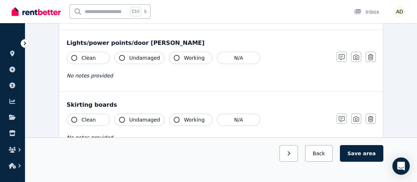
click at [74, 55] on icon "button" at bounding box center [74, 58] width 6 height 6
click at [122, 55] on icon "button" at bounding box center [122, 58] width 6 height 6
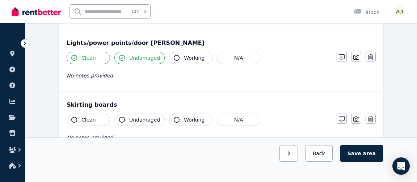
click at [175, 55] on icon "button" at bounding box center [177, 58] width 6 height 6
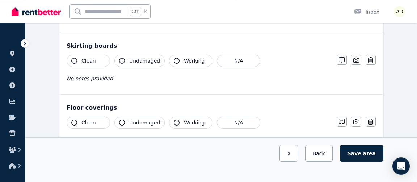
scroll to position [430, 0]
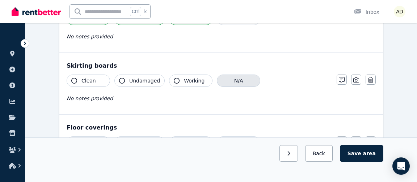
click at [247, 78] on button "N/A" at bounding box center [238, 81] width 43 height 12
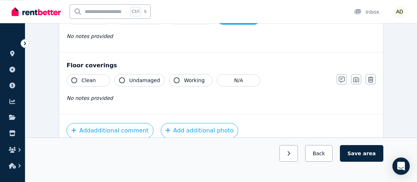
scroll to position [508, 0]
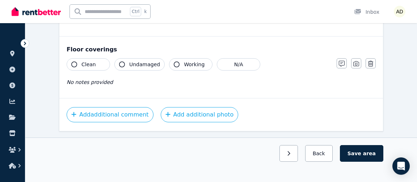
click at [74, 61] on icon "button" at bounding box center [74, 64] width 6 height 6
click at [122, 61] on icon "button" at bounding box center [122, 64] width 6 height 6
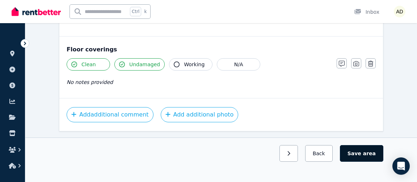
click at [363, 158] on button "Save area" at bounding box center [361, 153] width 43 height 17
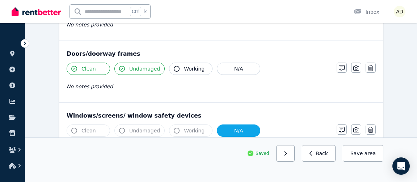
scroll to position [0, 0]
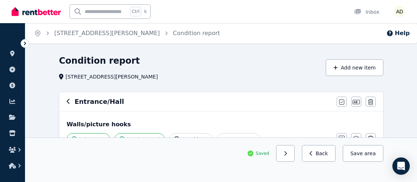
click at [67, 102] on icon "button" at bounding box center [68, 101] width 3 height 5
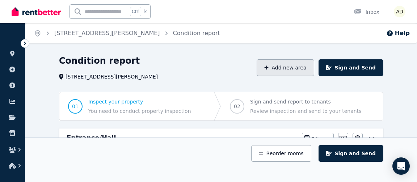
click at [288, 70] on button "Add new area" at bounding box center [284, 67] width 57 height 17
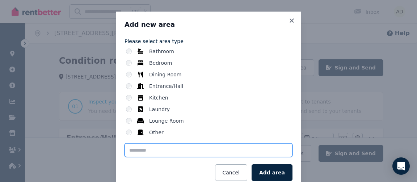
click at [183, 148] on input "text" at bounding box center [208, 150] width 168 height 14
type input "**********"
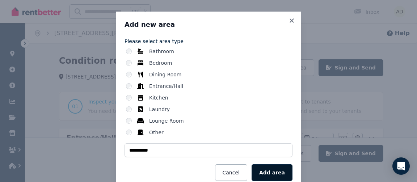
click at [278, 171] on button "Add area" at bounding box center [271, 172] width 41 height 17
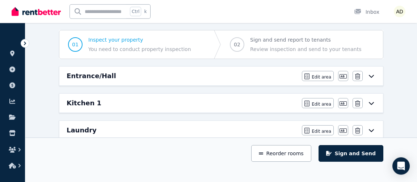
scroll to position [78, 0]
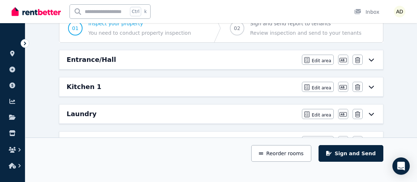
click at [251, 60] on div "Entrance/Hall" at bounding box center [182, 60] width 231 height 10
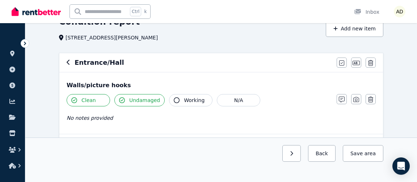
scroll to position [0, 0]
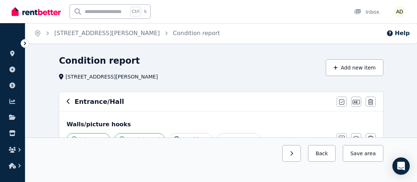
click at [70, 102] on icon "button" at bounding box center [69, 101] width 4 height 6
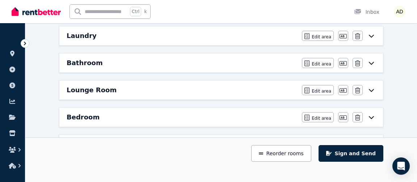
scroll to position [117, 0]
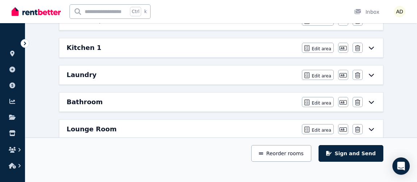
click at [108, 72] on div "Laundry" at bounding box center [182, 75] width 231 height 10
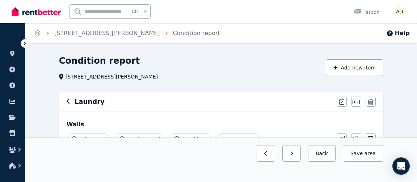
scroll to position [39, 0]
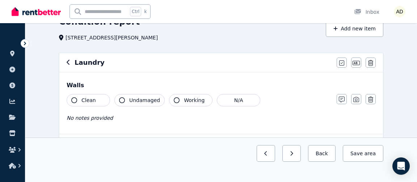
click at [75, 101] on icon "button" at bounding box center [74, 100] width 6 height 6
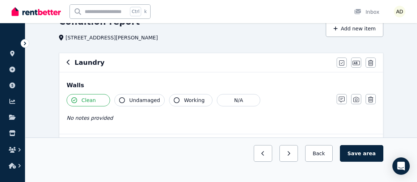
click at [121, 98] on icon "button" at bounding box center [122, 100] width 6 height 6
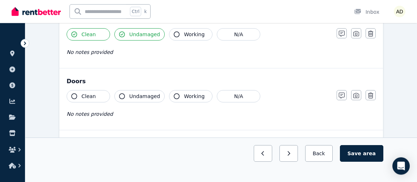
scroll to position [117, 0]
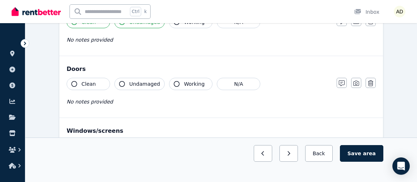
click at [75, 84] on icon "button" at bounding box center [74, 84] width 6 height 6
click at [124, 80] on button "Undamaged" at bounding box center [139, 84] width 50 height 12
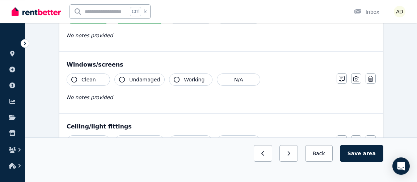
scroll to position [195, 0]
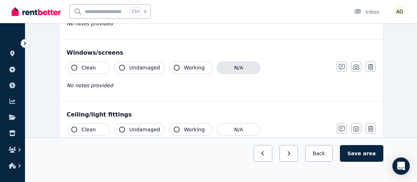
click at [242, 68] on button "N/A" at bounding box center [238, 67] width 43 height 12
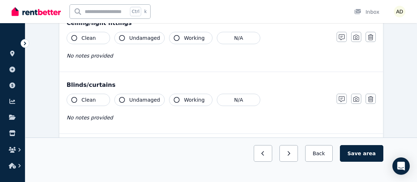
scroll to position [273, 0]
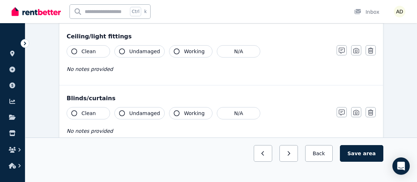
click at [174, 48] on icon "button" at bounding box center [177, 51] width 6 height 6
click at [122, 50] on icon "button" at bounding box center [122, 51] width 6 height 6
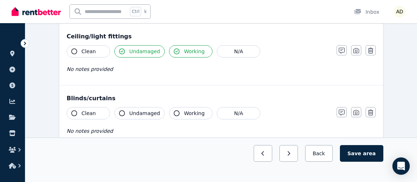
click at [73, 52] on icon "button" at bounding box center [74, 51] width 6 height 6
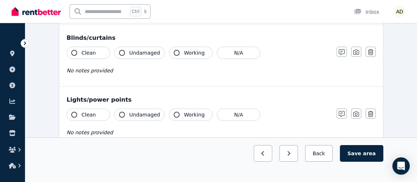
scroll to position [352, 0]
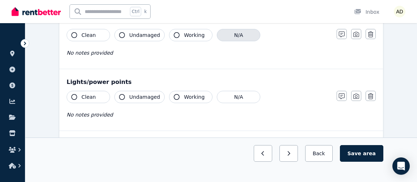
click at [222, 32] on button "N/A" at bounding box center [238, 35] width 43 height 12
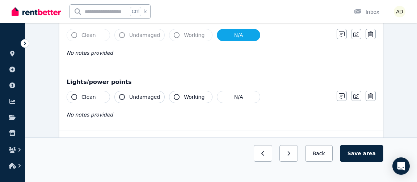
click at [174, 95] on icon "button" at bounding box center [177, 97] width 6 height 6
click at [125, 95] on button "Undamaged" at bounding box center [139, 97] width 50 height 12
click at [73, 95] on icon "button" at bounding box center [74, 97] width 6 height 6
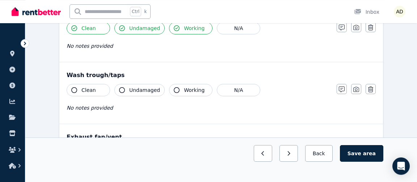
scroll to position [430, 0]
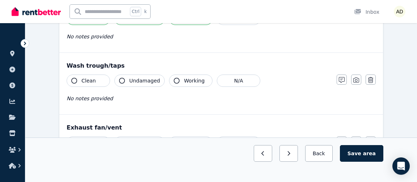
click at [76, 79] on button "Clean" at bounding box center [88, 81] width 43 height 12
click at [122, 78] on icon "button" at bounding box center [122, 81] width 6 height 6
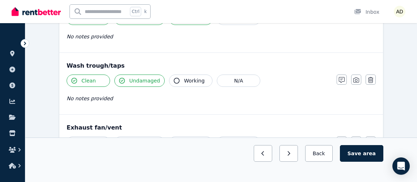
click at [174, 78] on icon "button" at bounding box center [177, 81] width 6 height 6
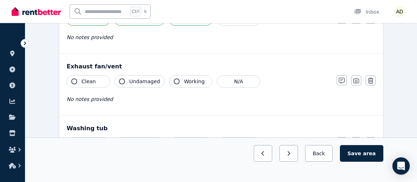
scroll to position [508, 0]
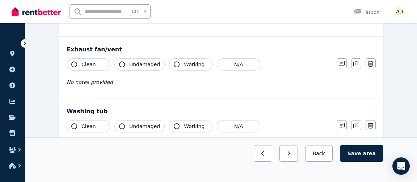
click at [76, 61] on icon "button" at bounding box center [74, 64] width 6 height 6
click at [121, 61] on icon "button" at bounding box center [122, 64] width 6 height 6
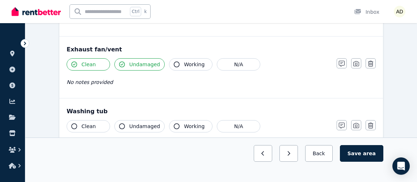
click at [174, 61] on icon "button" at bounding box center [177, 64] width 6 height 6
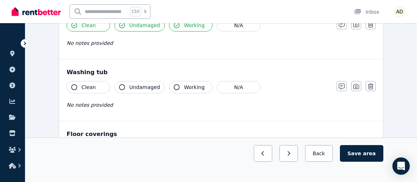
scroll to position [586, 0]
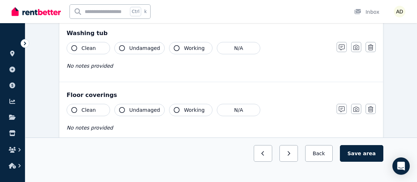
click at [73, 45] on icon "button" at bounding box center [74, 48] width 6 height 6
click at [125, 43] on button "Undamaged" at bounding box center [139, 48] width 50 height 12
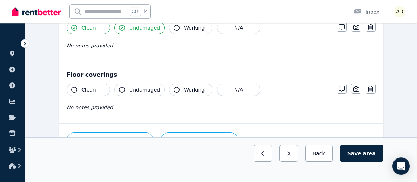
scroll to position [625, 0]
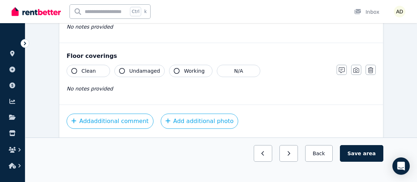
click at [75, 68] on icon "button" at bounding box center [74, 71] width 6 height 6
click at [120, 68] on icon "button" at bounding box center [122, 71] width 6 height 6
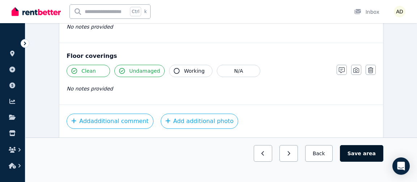
click at [368, 150] on span "area" at bounding box center [369, 153] width 13 height 7
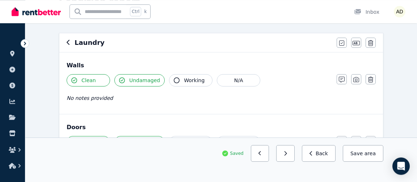
scroll to position [0, 0]
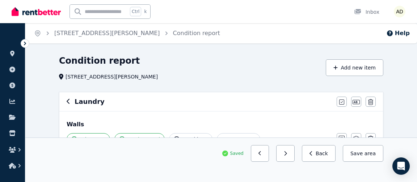
click at [68, 104] on icon "button" at bounding box center [69, 101] width 4 height 6
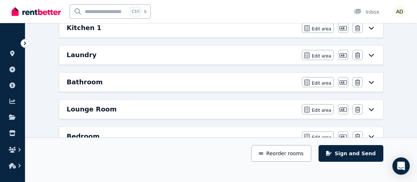
scroll to position [156, 0]
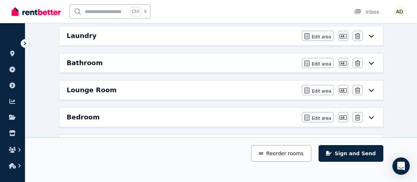
click at [164, 90] on div "Lounge Room" at bounding box center [182, 90] width 231 height 10
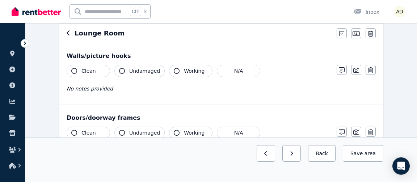
scroll to position [78, 0]
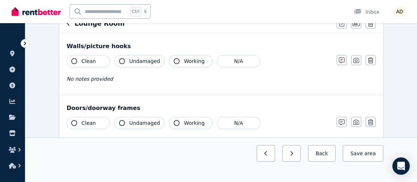
click at [73, 60] on icon "button" at bounding box center [74, 61] width 6 height 6
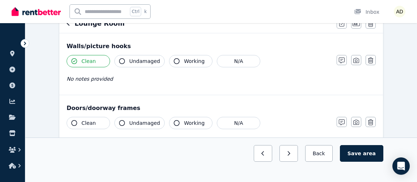
click at [123, 60] on icon "button" at bounding box center [122, 61] width 6 height 6
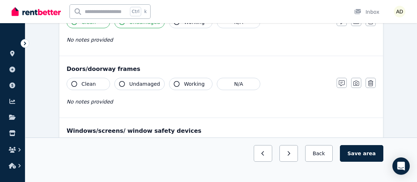
click at [77, 86] on button "Clean" at bounding box center [88, 84] width 43 height 12
click at [127, 84] on button "Undamaged" at bounding box center [139, 84] width 50 height 12
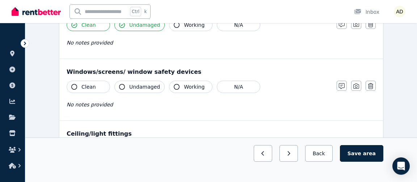
scroll to position [195, 0]
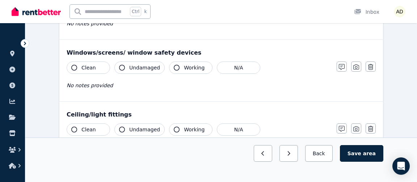
click at [75, 67] on icon "button" at bounding box center [74, 68] width 6 height 6
click at [125, 64] on button "Undamaged" at bounding box center [139, 67] width 50 height 12
click at [174, 67] on icon "button" at bounding box center [177, 68] width 6 height 6
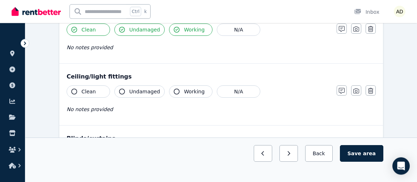
scroll to position [234, 0]
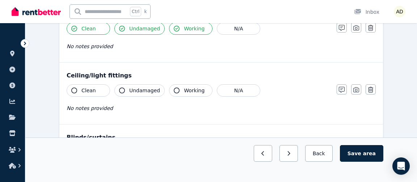
click at [77, 89] on icon "button" at bounding box center [74, 91] width 6 height 6
click at [129, 89] on span "Undamaged" at bounding box center [144, 90] width 31 height 7
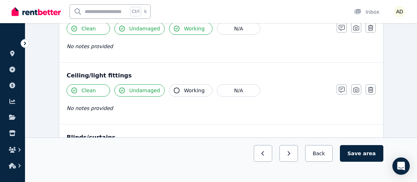
click at [174, 90] on icon "button" at bounding box center [177, 91] width 6 height 6
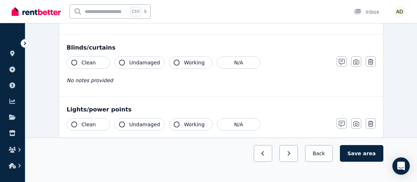
scroll to position [312, 0]
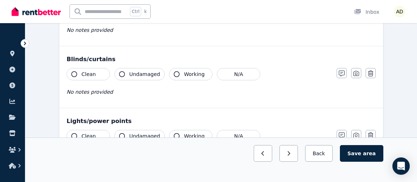
click at [73, 73] on icon "button" at bounding box center [74, 74] width 6 height 6
click at [124, 72] on icon "button" at bounding box center [122, 74] width 6 height 6
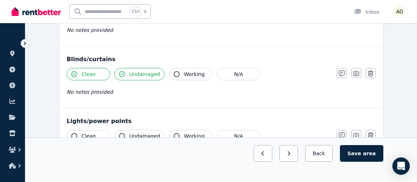
click at [176, 72] on button "Working" at bounding box center [190, 74] width 43 height 12
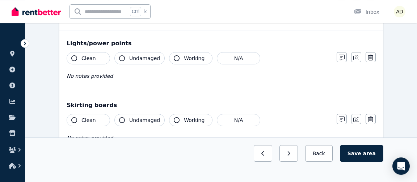
scroll to position [391, 0]
click at [77, 55] on icon "button" at bounding box center [74, 58] width 6 height 6
click at [122, 57] on icon "button" at bounding box center [122, 58] width 6 height 6
click at [174, 55] on icon "button" at bounding box center [177, 58] width 6 height 6
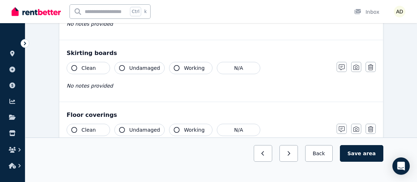
scroll to position [469, 0]
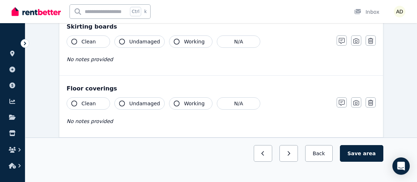
click at [76, 39] on icon "button" at bounding box center [74, 42] width 6 height 6
click at [120, 39] on icon "button" at bounding box center [122, 42] width 6 height 6
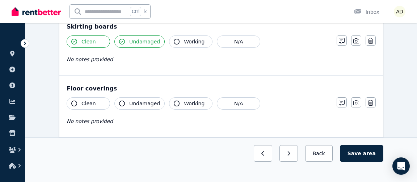
click at [171, 35] on button "Working" at bounding box center [190, 41] width 43 height 12
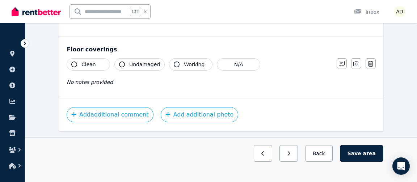
click at [73, 61] on icon "button" at bounding box center [74, 64] width 6 height 6
click at [122, 61] on icon "button" at bounding box center [122, 64] width 6 height 6
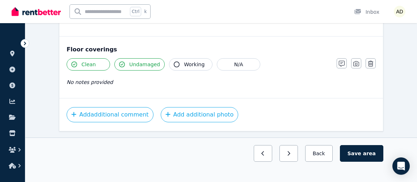
click at [169, 61] on button "Working" at bounding box center [190, 64] width 43 height 12
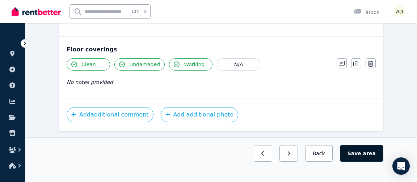
click at [363, 156] on button "Save area" at bounding box center [361, 153] width 43 height 17
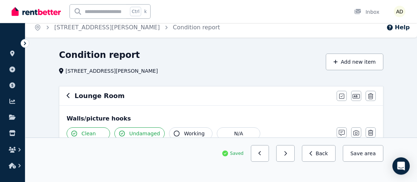
scroll to position [0, 0]
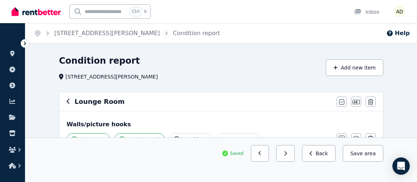
click at [68, 98] on button "button" at bounding box center [69, 101] width 4 height 9
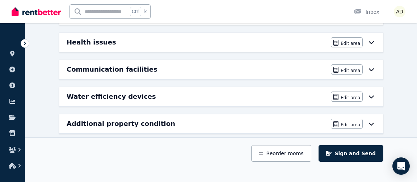
scroll to position [316, 0]
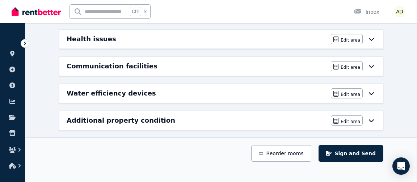
click at [132, 115] on h6 "Additional property condition" at bounding box center [121, 120] width 108 height 10
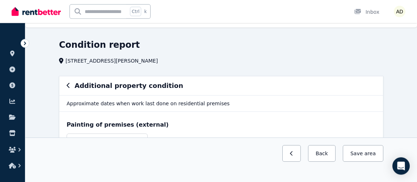
scroll to position [0, 0]
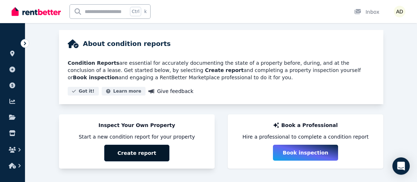
scroll to position [56, 0]
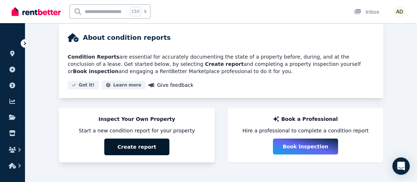
click at [133, 149] on button "Create report" at bounding box center [136, 147] width 65 height 17
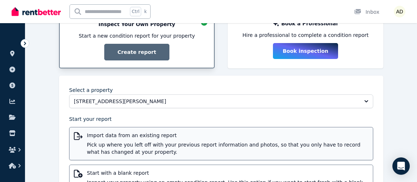
scroll to position [190, 0]
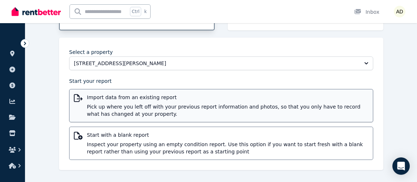
click at [165, 105] on span "Pick up where you left off with your previous report information and photos, so…" at bounding box center [227, 110] width 281 height 14
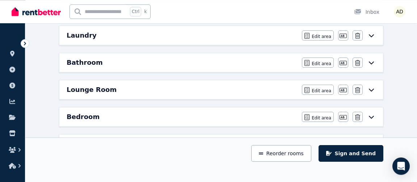
scroll to position [156, 0]
click at [92, 61] on h6 "Bathroom" at bounding box center [85, 63] width 36 height 10
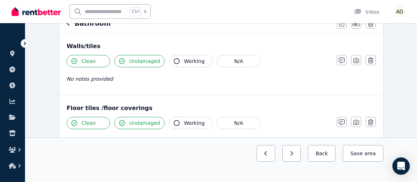
scroll to position [39, 0]
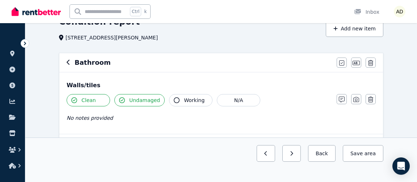
click at [66, 61] on div "Bathroom Mark all items as good Edit name Delete" at bounding box center [220, 62] width 323 height 19
click at [71, 64] on div "Bathroom" at bounding box center [199, 63] width 265 height 10
click at [70, 63] on icon "button" at bounding box center [69, 62] width 4 height 6
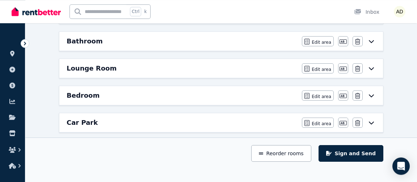
scroll to position [195, 0]
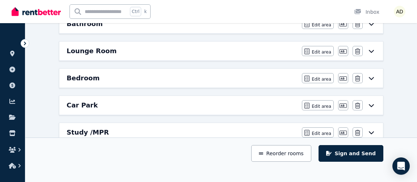
click at [76, 52] on h6 "Lounge Room" at bounding box center [92, 51] width 50 height 10
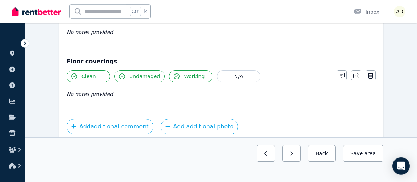
scroll to position [523, 0]
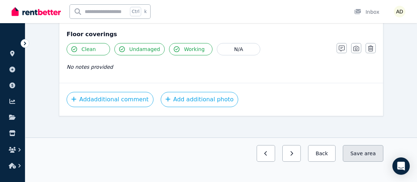
click at [362, 152] on button "Save area" at bounding box center [362, 153] width 41 height 17
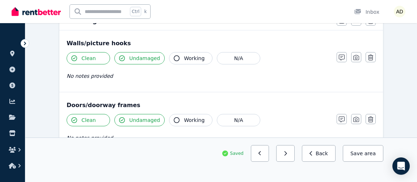
scroll to position [0, 0]
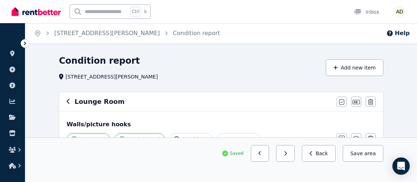
click at [67, 103] on icon "button" at bounding box center [69, 101] width 4 height 6
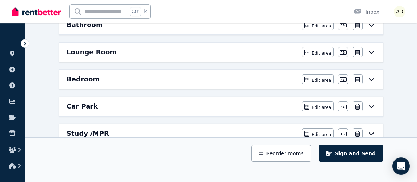
scroll to position [195, 0]
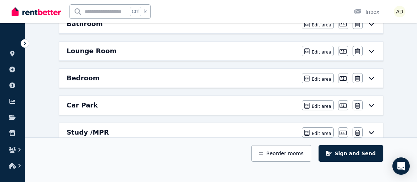
click at [82, 78] on h6 "Bedroom" at bounding box center [83, 78] width 33 height 10
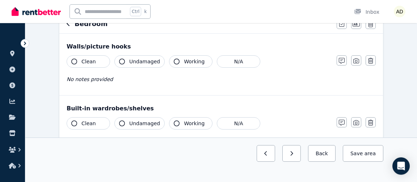
scroll to position [78, 0]
click at [120, 61] on icon "button" at bounding box center [122, 61] width 6 height 6
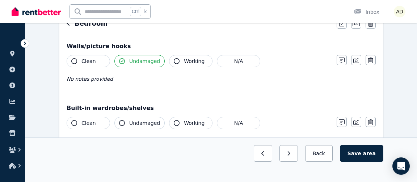
click at [76, 60] on icon "button" at bounding box center [74, 61] width 6 height 6
click at [340, 60] on icon "button" at bounding box center [342, 61] width 6 height 6
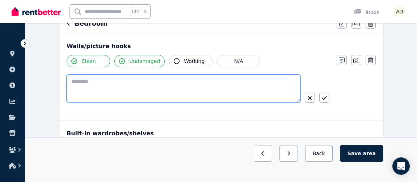
click at [98, 80] on textarea at bounding box center [184, 89] width 234 height 28
type textarea "*"
type textarea "**********"
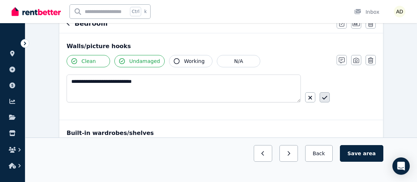
click at [323, 97] on icon "button" at bounding box center [324, 98] width 5 height 6
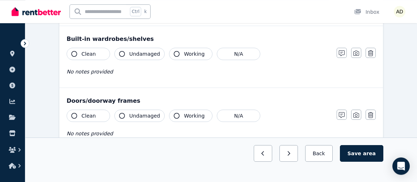
scroll to position [156, 0]
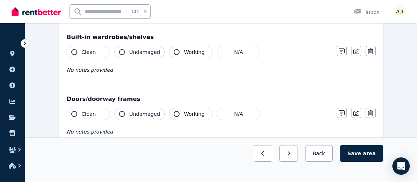
click at [73, 51] on icon "button" at bounding box center [74, 52] width 6 height 6
click at [122, 51] on icon "button" at bounding box center [122, 52] width 6 height 6
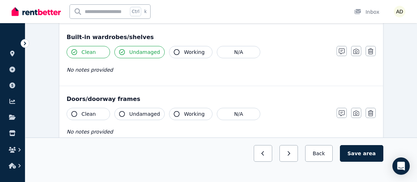
scroll to position [195, 0]
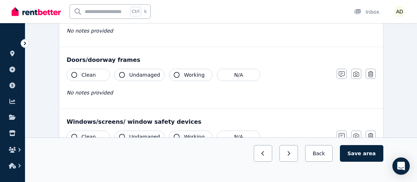
click at [73, 75] on icon "button" at bounding box center [74, 75] width 6 height 6
click at [123, 71] on button "Undamaged" at bounding box center [139, 75] width 50 height 12
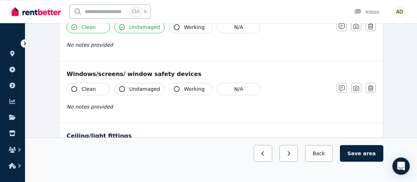
scroll to position [273, 0]
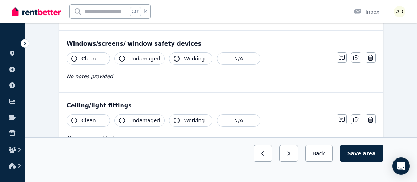
click at [74, 58] on icon "button" at bounding box center [74, 59] width 6 height 6
click at [121, 56] on icon "button" at bounding box center [122, 59] width 6 height 6
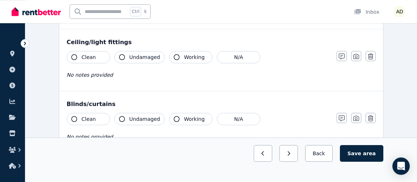
scroll to position [352, 0]
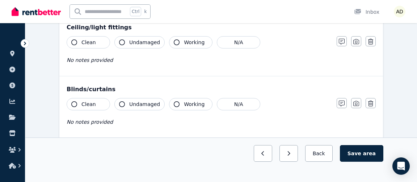
click at [73, 39] on icon "button" at bounding box center [74, 42] width 6 height 6
click at [124, 41] on icon "button" at bounding box center [122, 42] width 6 height 6
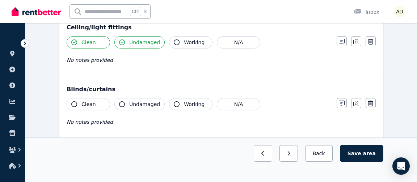
click at [174, 42] on icon "button" at bounding box center [177, 42] width 6 height 6
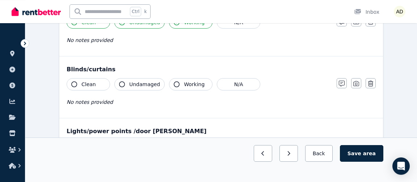
scroll to position [391, 0]
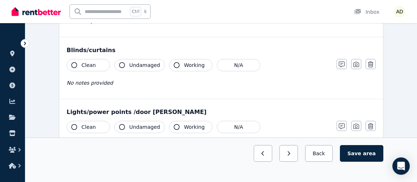
click at [76, 62] on icon "button" at bounding box center [74, 65] width 6 height 6
click at [119, 62] on icon "button" at bounding box center [122, 65] width 6 height 6
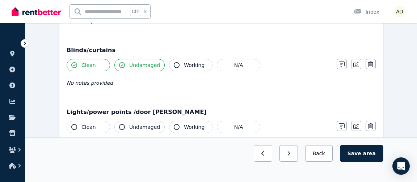
click at [174, 62] on icon "button" at bounding box center [177, 65] width 6 height 6
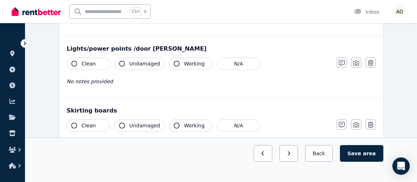
scroll to position [469, 0]
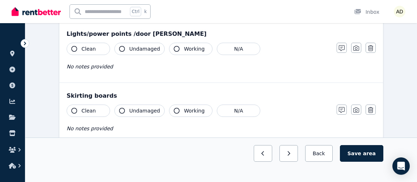
click at [76, 46] on icon "button" at bounding box center [74, 49] width 6 height 6
click at [120, 46] on icon "button" at bounding box center [122, 49] width 6 height 6
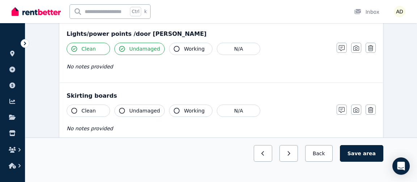
click at [174, 48] on icon "button" at bounding box center [177, 49] width 6 height 6
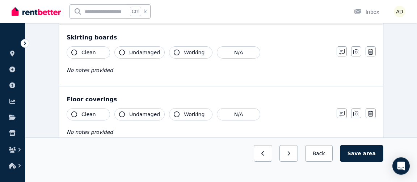
scroll to position [508, 0]
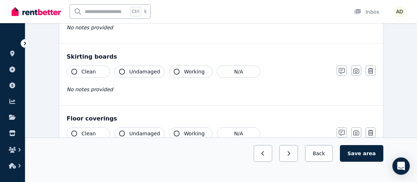
click at [71, 70] on button "Clean" at bounding box center [88, 71] width 43 height 12
click at [122, 69] on icon "button" at bounding box center [122, 72] width 6 height 6
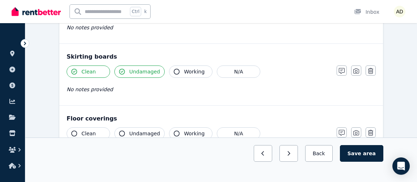
click at [174, 70] on icon "button" at bounding box center [177, 72] width 6 height 6
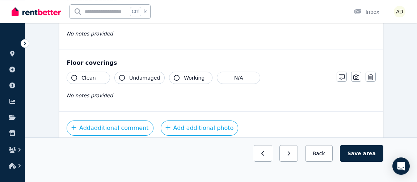
scroll to position [586, 0]
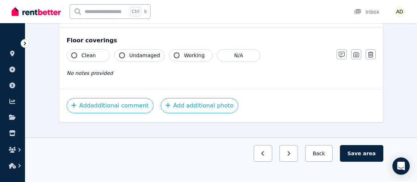
click at [74, 52] on icon "button" at bounding box center [74, 55] width 6 height 6
click at [123, 53] on icon "button" at bounding box center [122, 55] width 6 height 6
click at [174, 52] on icon "button" at bounding box center [177, 55] width 6 height 6
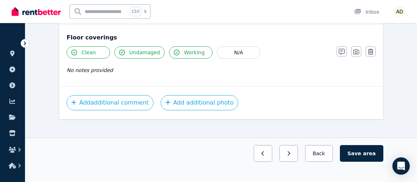
scroll to position [591, 0]
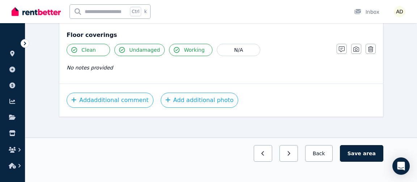
click at [174, 47] on icon "button" at bounding box center [177, 50] width 6 height 6
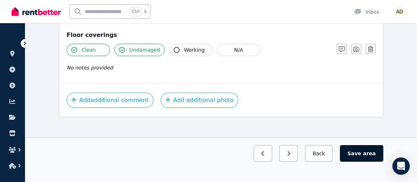
click at [370, 154] on span "area" at bounding box center [369, 153] width 13 height 7
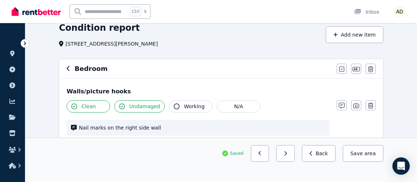
scroll to position [78, 0]
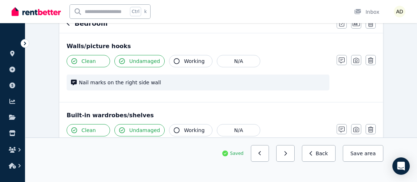
click at [68, 27] on button "button" at bounding box center [69, 23] width 4 height 9
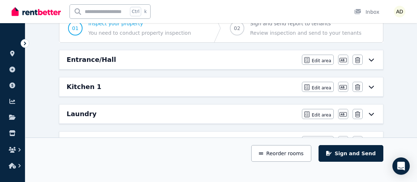
click at [99, 57] on h6 "Entrance/Hall" at bounding box center [92, 60] width 50 height 10
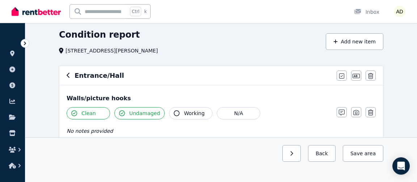
scroll to position [0, 0]
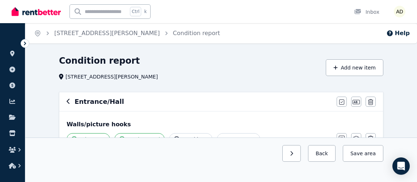
click at [69, 100] on icon "button" at bounding box center [69, 101] width 4 height 6
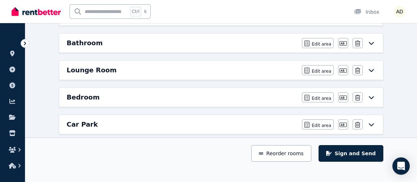
scroll to position [195, 0]
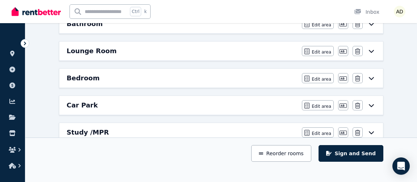
click at [80, 103] on h6 "Car Park" at bounding box center [82, 105] width 31 height 10
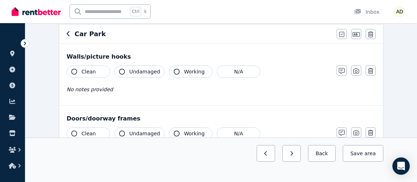
scroll to position [78, 0]
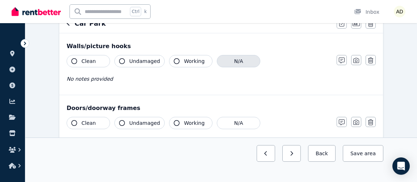
click at [220, 61] on button "N/A" at bounding box center [238, 61] width 43 height 12
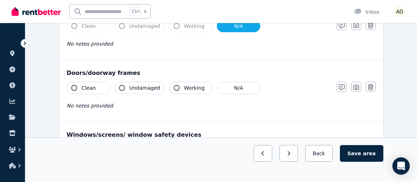
scroll to position [117, 0]
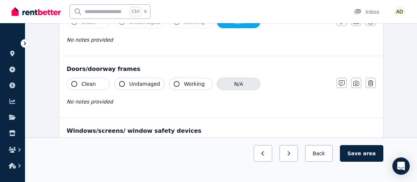
click at [220, 81] on button "N/A" at bounding box center [238, 84] width 43 height 12
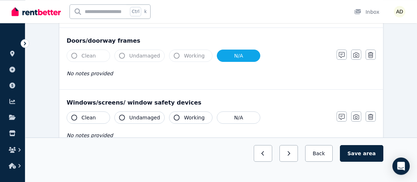
scroll to position [195, 0]
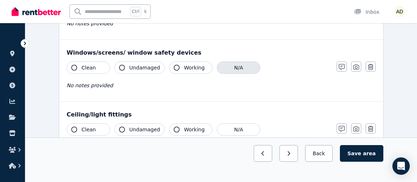
click at [224, 68] on button "N/A" at bounding box center [238, 67] width 43 height 12
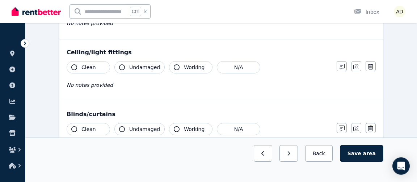
scroll to position [273, 0]
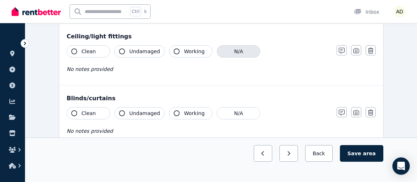
click at [222, 48] on button "N/A" at bounding box center [238, 51] width 43 height 12
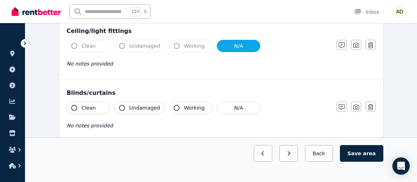
scroll to position [312, 0]
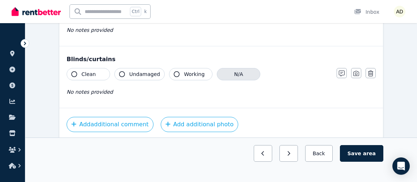
click at [235, 73] on button "N/A" at bounding box center [238, 74] width 43 height 12
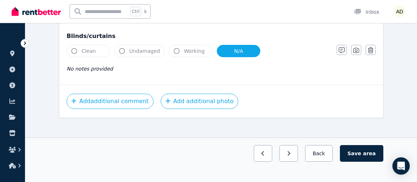
scroll to position [339, 0]
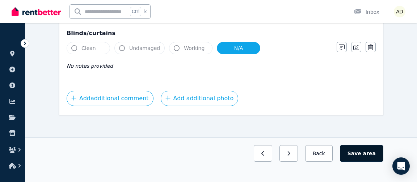
click at [374, 149] on button "Save area" at bounding box center [361, 153] width 43 height 17
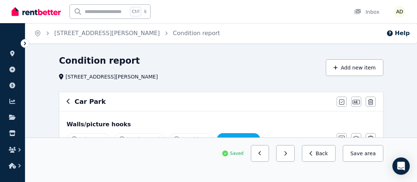
scroll to position [39, 0]
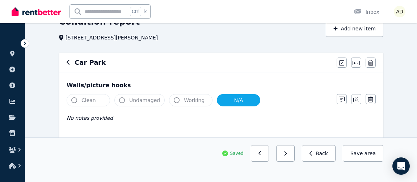
click at [69, 60] on icon "button" at bounding box center [69, 62] width 4 height 6
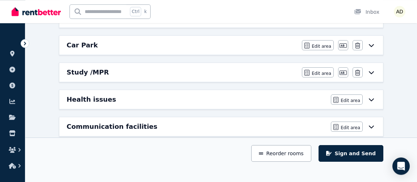
scroll to position [273, 0]
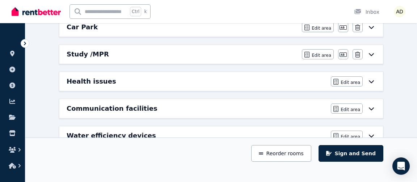
click at [91, 49] on h6 "Study /MPR" at bounding box center [88, 54] width 42 height 10
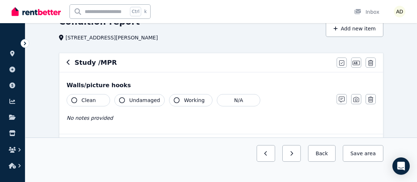
scroll to position [78, 0]
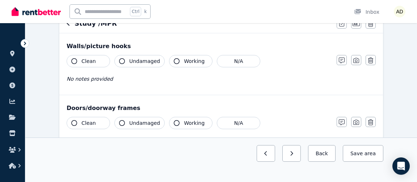
click at [75, 61] on icon "button" at bounding box center [74, 61] width 6 height 6
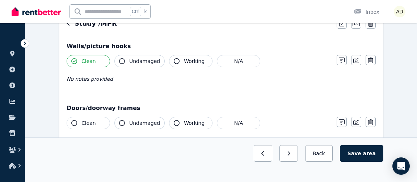
click at [123, 62] on icon "button" at bounding box center [122, 61] width 6 height 6
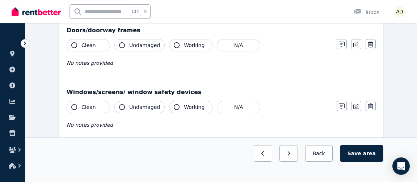
scroll to position [156, 0]
click at [76, 43] on icon "button" at bounding box center [74, 45] width 6 height 6
click at [123, 44] on icon "button" at bounding box center [122, 45] width 6 height 6
click at [174, 43] on icon "button" at bounding box center [177, 45] width 6 height 6
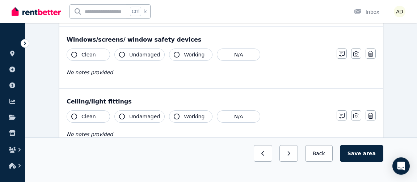
scroll to position [195, 0]
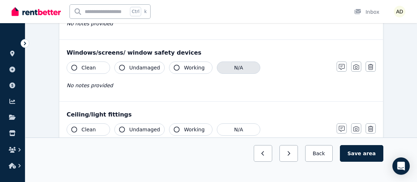
click at [220, 68] on button "N/A" at bounding box center [238, 67] width 43 height 12
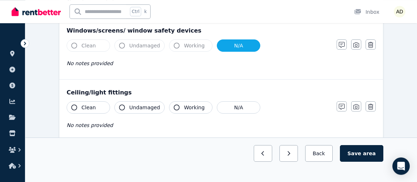
scroll to position [273, 0]
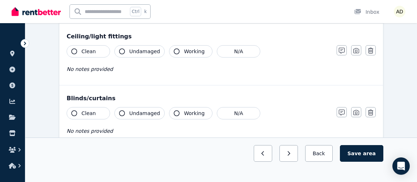
click at [81, 48] on button "Clean" at bounding box center [88, 51] width 43 height 12
click at [127, 51] on button "Undamaged" at bounding box center [139, 51] width 50 height 12
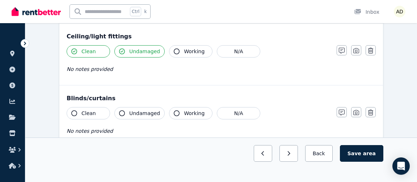
click at [184, 49] on span "Working" at bounding box center [194, 51] width 21 height 7
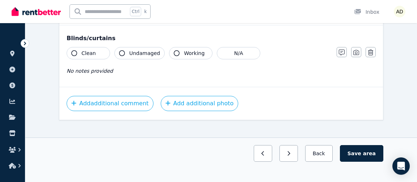
scroll to position [339, 0]
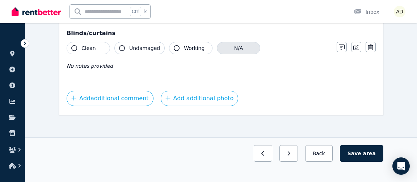
click at [225, 48] on button "N/A" at bounding box center [238, 48] width 43 height 12
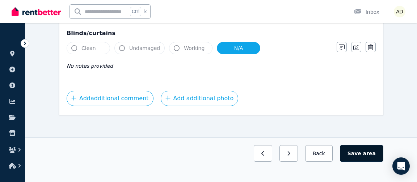
click at [359, 151] on button "Save area" at bounding box center [361, 153] width 43 height 17
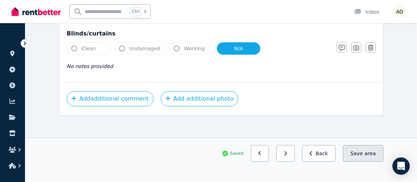
click at [361, 150] on button "Save area" at bounding box center [362, 153] width 41 height 17
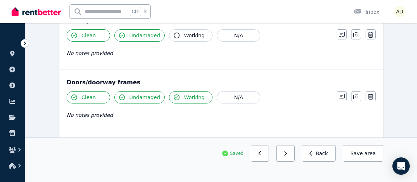
scroll to position [0, 0]
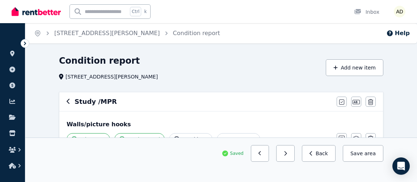
click at [69, 104] on icon "button" at bounding box center [68, 101] width 3 height 5
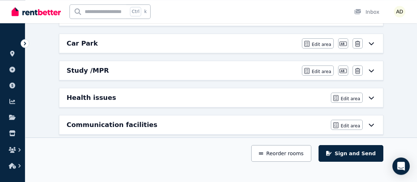
scroll to position [238, 0]
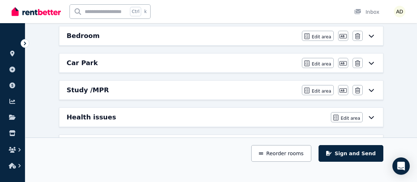
click at [372, 62] on icon at bounding box center [371, 63] width 5 height 3
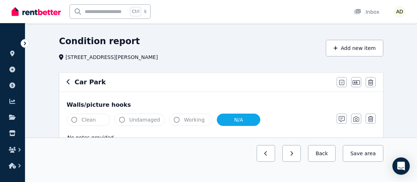
scroll to position [39, 0]
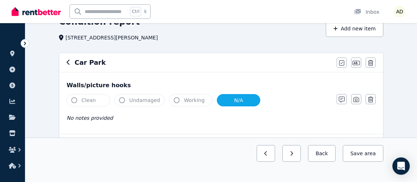
click at [229, 99] on button "N/A" at bounding box center [238, 100] width 43 height 12
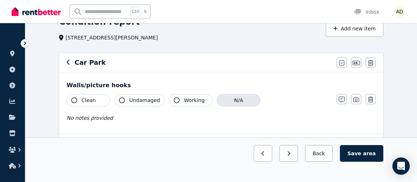
click at [229, 99] on button "N/A" at bounding box center [238, 100] width 43 height 12
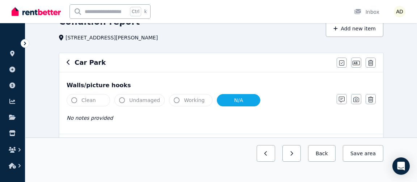
click at [74, 101] on icon "button" at bounding box center [74, 100] width 6 height 6
click at [226, 102] on button "N/A" at bounding box center [238, 100] width 43 height 12
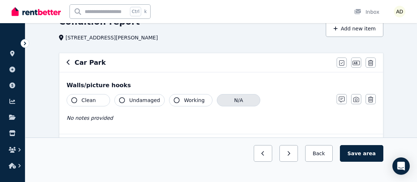
click at [226, 102] on button "N/A" at bounding box center [238, 100] width 43 height 12
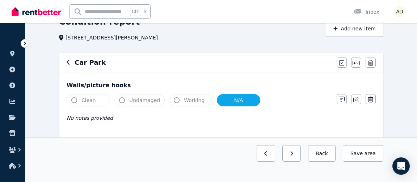
click at [226, 102] on button "N/A" at bounding box center [238, 100] width 43 height 12
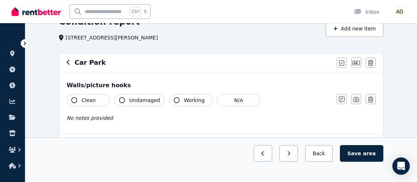
click at [75, 98] on icon "button" at bounding box center [74, 100] width 6 height 6
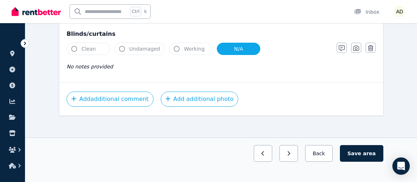
scroll to position [339, 0]
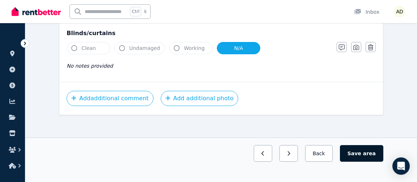
click at [362, 156] on button "Save area" at bounding box center [361, 153] width 43 height 17
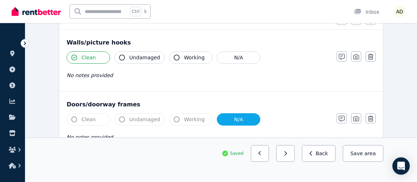
scroll to position [0, 0]
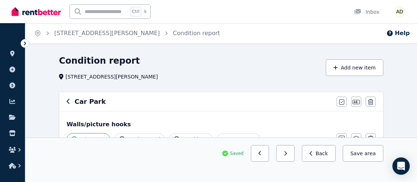
click at [84, 102] on h6 "Car Park" at bounding box center [90, 102] width 31 height 10
click at [69, 101] on icon "button" at bounding box center [69, 101] width 4 height 6
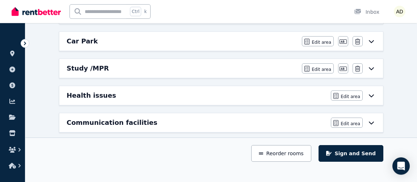
scroll to position [273, 0]
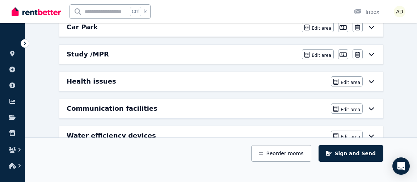
click at [372, 78] on icon at bounding box center [371, 81] width 9 height 6
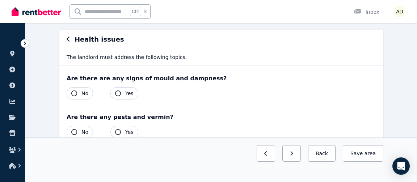
scroll to position [78, 0]
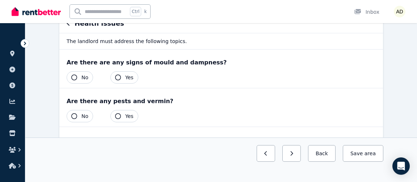
click at [73, 77] on icon "button" at bounding box center [74, 78] width 6 height 6
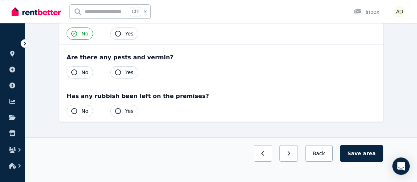
scroll to position [130, 0]
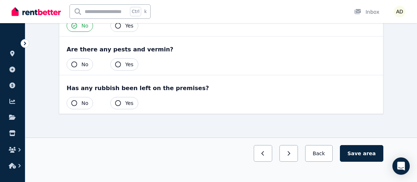
click at [74, 63] on icon "button" at bounding box center [74, 64] width 6 height 6
click at [74, 101] on icon "button" at bounding box center [74, 103] width 6 height 6
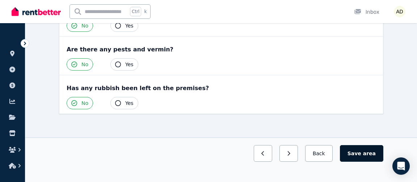
click at [375, 154] on span "area" at bounding box center [369, 153] width 13 height 7
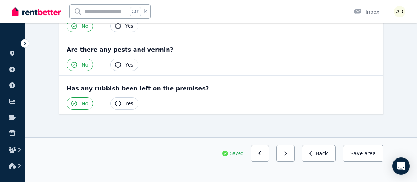
scroll to position [0, 0]
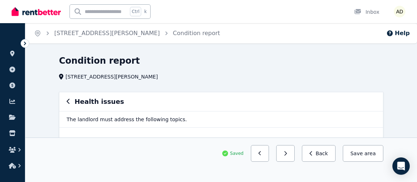
click at [68, 104] on icon "button" at bounding box center [69, 101] width 4 height 6
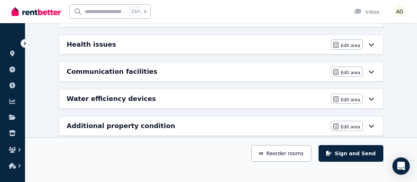
scroll to position [312, 0]
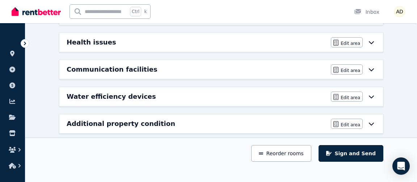
click at [373, 67] on icon at bounding box center [371, 70] width 9 height 6
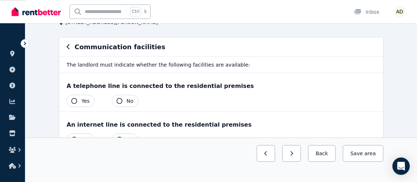
scroll to position [78, 0]
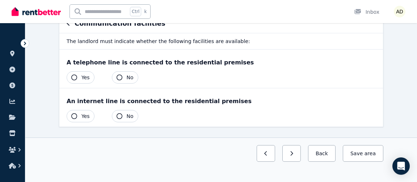
click at [118, 77] on icon "button" at bounding box center [119, 78] width 6 height 6
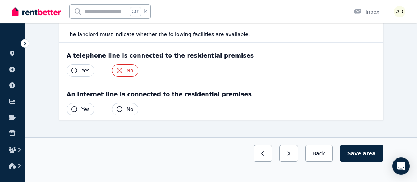
scroll to position [92, 0]
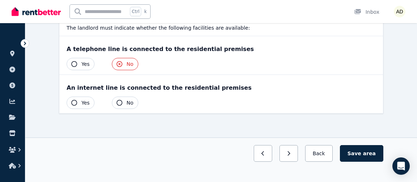
click at [118, 63] on icon "button" at bounding box center [119, 64] width 6 height 6
click at [118, 64] on icon "button" at bounding box center [119, 64] width 6 height 6
click at [74, 102] on icon "button" at bounding box center [74, 103] width 6 height 6
click at [368, 154] on span "area" at bounding box center [369, 153] width 13 height 7
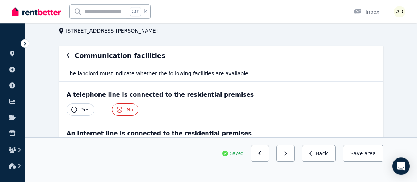
scroll to position [0, 0]
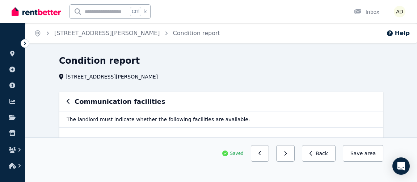
click at [67, 102] on icon "button" at bounding box center [68, 101] width 3 height 5
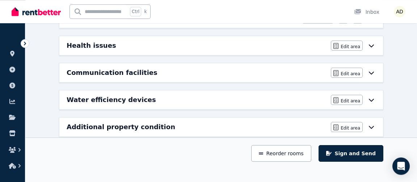
scroll to position [316, 0]
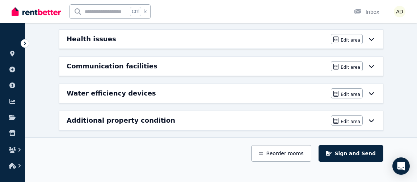
click at [372, 90] on icon at bounding box center [371, 93] width 9 height 6
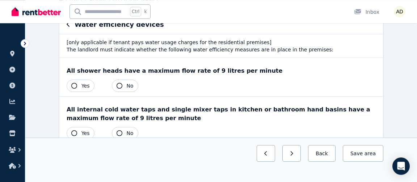
scroll to position [78, 0]
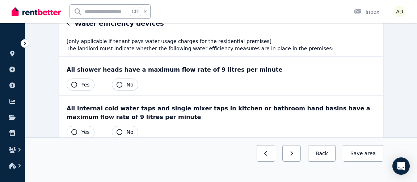
click at [75, 84] on icon "button" at bounding box center [74, 85] width 6 height 6
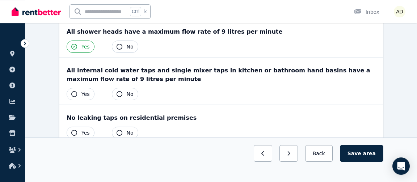
scroll to position [117, 0]
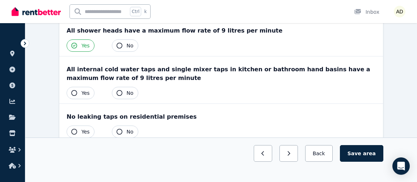
click at [75, 92] on icon "button" at bounding box center [74, 93] width 6 height 6
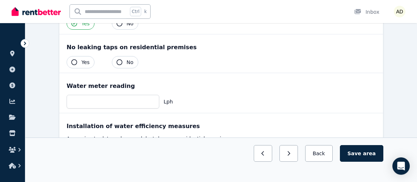
scroll to position [195, 0]
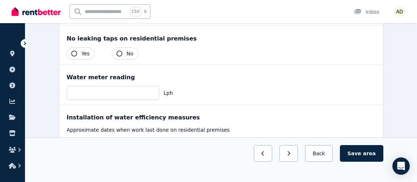
click at [73, 51] on icon "button" at bounding box center [74, 54] width 6 height 6
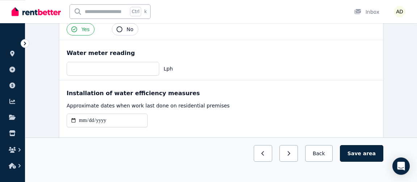
scroll to position [234, 0]
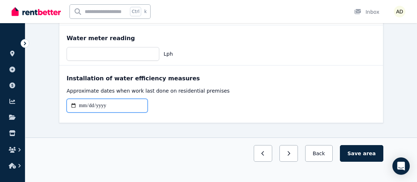
click at [77, 103] on input "date" at bounding box center [107, 106] width 81 height 14
click at [137, 103] on input "date" at bounding box center [107, 106] width 81 height 14
click at [73, 103] on input "date" at bounding box center [107, 106] width 81 height 14
click at [138, 102] on input "date" at bounding box center [107, 106] width 81 height 14
click at [75, 104] on input "date" at bounding box center [107, 106] width 81 height 14
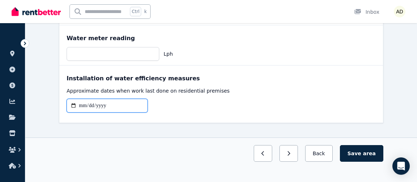
type input "**********"
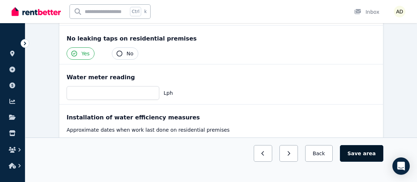
click at [356, 156] on button "Save area" at bounding box center [361, 153] width 43 height 17
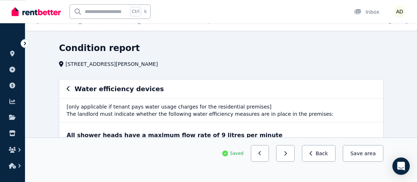
scroll to position [0, 0]
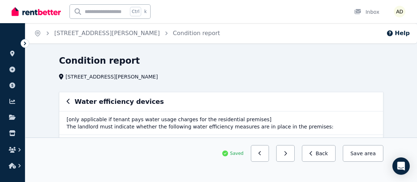
click at [67, 101] on icon "button" at bounding box center [69, 101] width 4 height 6
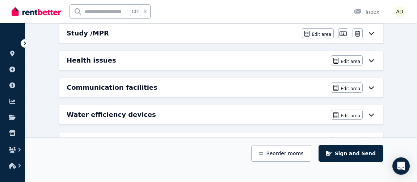
scroll to position [312, 0]
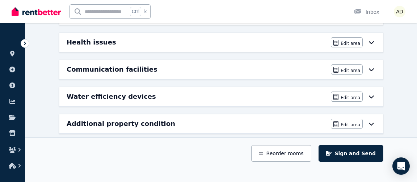
click at [376, 120] on div "Additional property condition Edit area Edit area" at bounding box center [220, 123] width 323 height 19
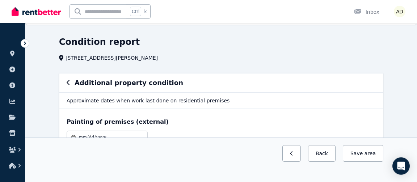
scroll to position [0, 0]
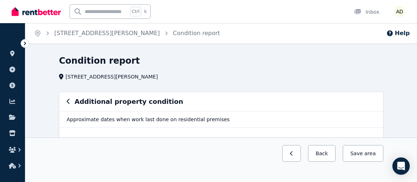
click at [68, 104] on icon "button" at bounding box center [69, 101] width 4 height 6
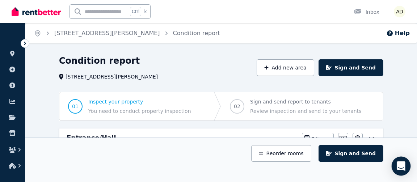
click at [399, 167] on icon "Open Intercom Messenger" at bounding box center [400, 165] width 8 height 9
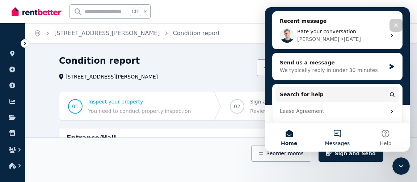
click at [340, 139] on button "Messages" at bounding box center [337, 137] width 48 height 29
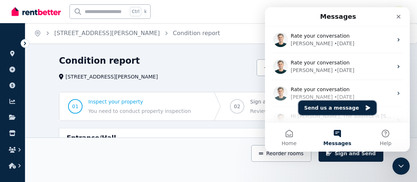
click at [324, 105] on button "Send us a message" at bounding box center [337, 108] width 78 height 14
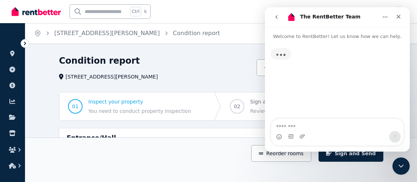
click at [321, 127] on textarea "Message…" at bounding box center [337, 125] width 132 height 12
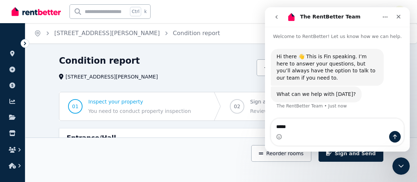
type textarea "******"
type textarea "*****"
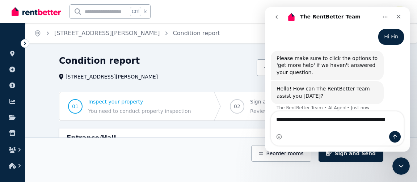
scroll to position [79, 0]
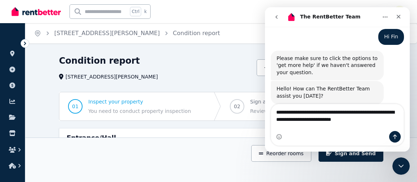
type textarea "**********"
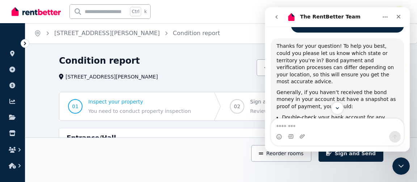
scroll to position [1, 0]
click at [313, 122] on textarea "Message…" at bounding box center [337, 125] width 133 height 12
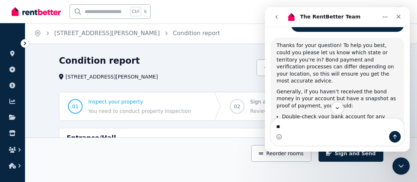
type textarea "***"
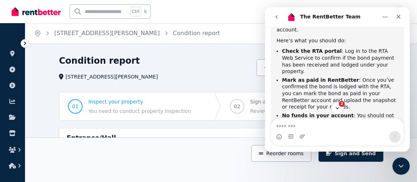
scroll to position [522, 0]
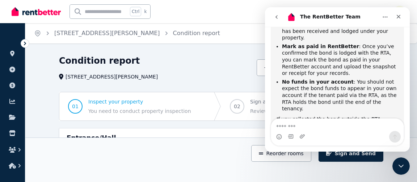
click at [323, 121] on textarea "Message…" at bounding box center [337, 125] width 133 height 12
click at [319, 163] on div "Is that what you were looking for? The RentBetter Team • Just now" at bounding box center [337, 179] width 133 height 32
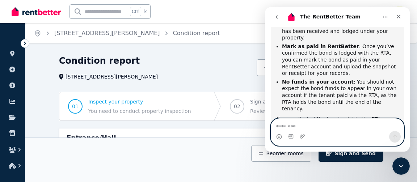
click at [311, 119] on textarea "Message…" at bounding box center [337, 125] width 133 height 12
type textarea "**********"
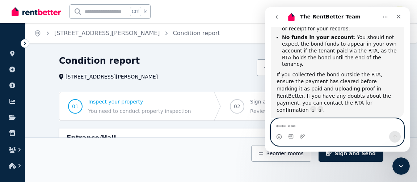
scroll to position [556, 0]
type textarea "**********"
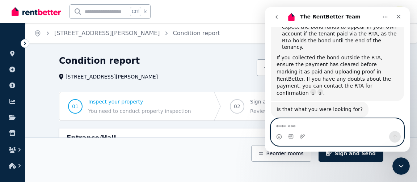
scroll to position [572, 0]
click at [347, 121] on textarea "Message…" at bounding box center [337, 125] width 133 height 12
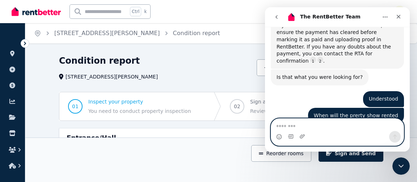
scroll to position [1, 0]
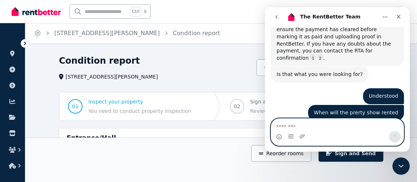
type textarea "*"
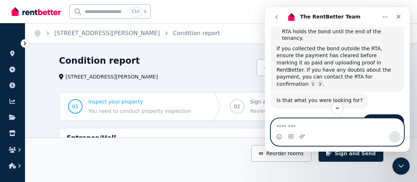
scroll to position [626, 0]
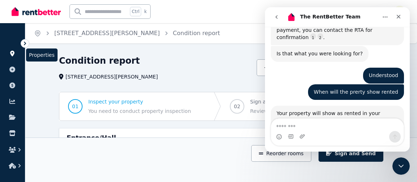
click at [11, 54] on icon at bounding box center [12, 54] width 4 height 6
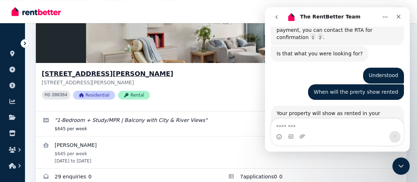
scroll to position [101, 0]
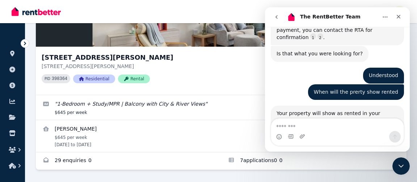
click at [275, 18] on icon "go back" at bounding box center [276, 17] width 6 height 6
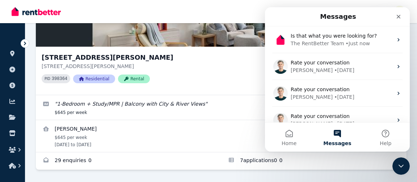
scroll to position [611, 0]
click at [396, 16] on icon "Close" at bounding box center [398, 17] width 6 height 6
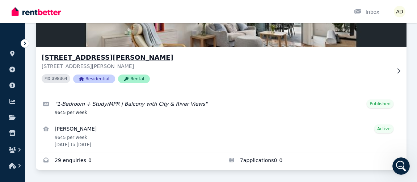
scroll to position [0, 0]
click at [399, 68] on div "40904/[STREET_ADDRESS][PERSON_NAME][PERSON_NAME] PID 398364 Residential Rental" at bounding box center [221, 71] width 370 height 48
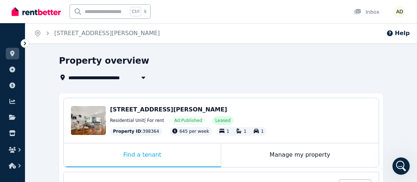
click at [143, 78] on icon "button" at bounding box center [143, 78] width 4 height 2
type input "**********"
click at [223, 69] on div "**********" at bounding box center [219, 68] width 320 height 27
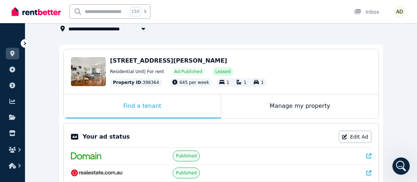
scroll to position [88, 0]
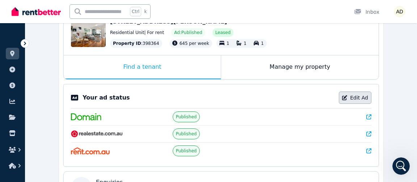
click at [366, 97] on link "Edit Ad" at bounding box center [355, 98] width 33 height 12
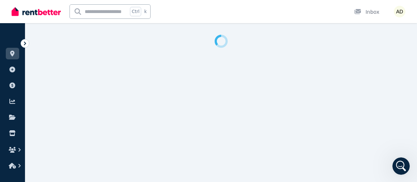
select select "**********"
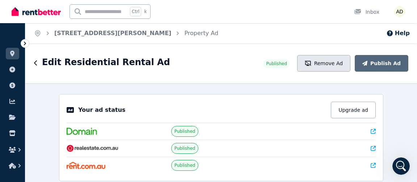
click at [338, 65] on button "Remove Ad" at bounding box center [323, 63] width 53 height 17
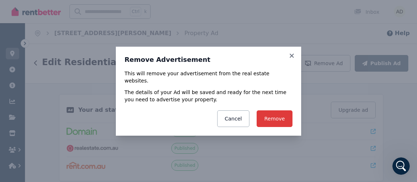
click at [281, 115] on button "Remove" at bounding box center [274, 118] width 36 height 17
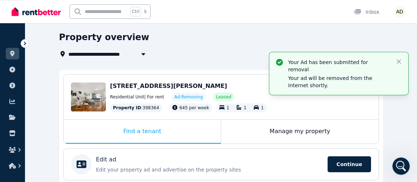
scroll to position [39, 0]
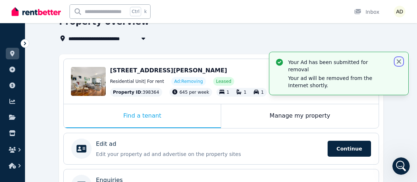
click at [399, 61] on icon "button" at bounding box center [398, 61] width 4 height 4
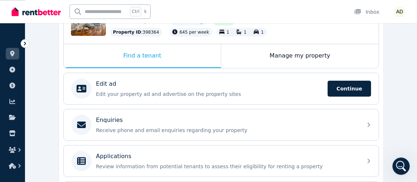
scroll to position [117, 0]
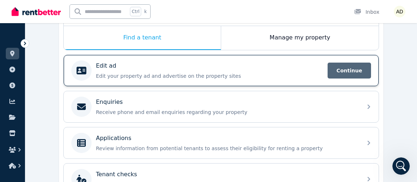
click at [348, 70] on span "Continue" at bounding box center [348, 71] width 43 height 16
select select "**********"
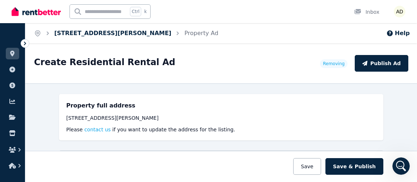
click at [71, 33] on link "[STREET_ADDRESS][PERSON_NAME]" at bounding box center [112, 33] width 117 height 7
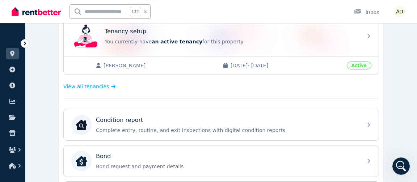
scroll to position [156, 0]
click at [259, 65] on span "[DATE] - [DATE]" at bounding box center [286, 64] width 112 height 7
click at [93, 85] on span "View all tenancies" at bounding box center [86, 85] width 46 height 7
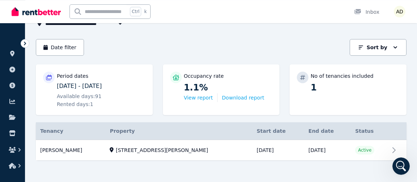
scroll to position [58, 0]
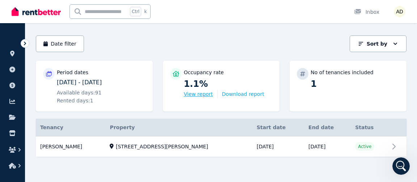
click at [193, 97] on button "View report" at bounding box center [198, 93] width 29 height 7
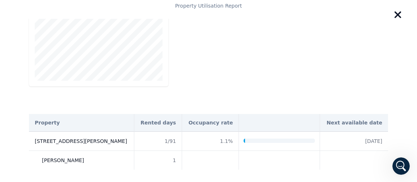
scroll to position [0, 0]
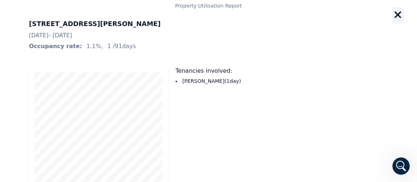
click at [398, 16] on icon "button" at bounding box center [397, 15] width 7 height 7
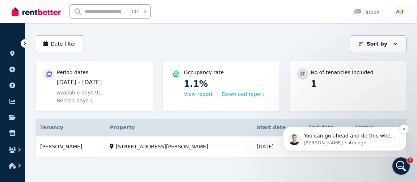
click at [322, 135] on p "You can go ahead and do this when you're ready by clicking on your property, th…" at bounding box center [349, 135] width 93 height 7
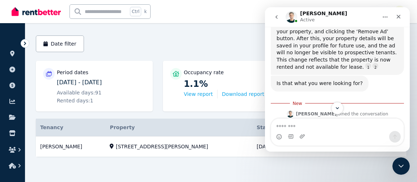
scroll to position [748, 0]
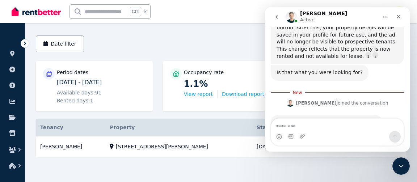
click at [318, 119] on textarea "Message…" at bounding box center [337, 125] width 132 height 12
click at [316, 122] on textarea "Message…" at bounding box center [337, 125] width 132 height 12
type textarea "**********"
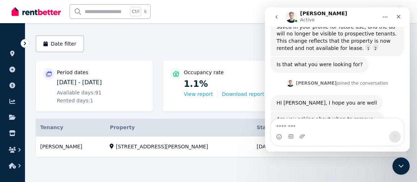
scroll to position [757, 0]
type textarea "**********"
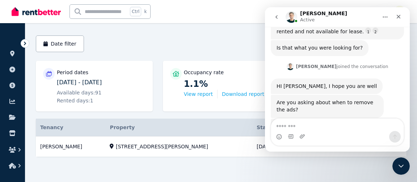
scroll to position [774, 0]
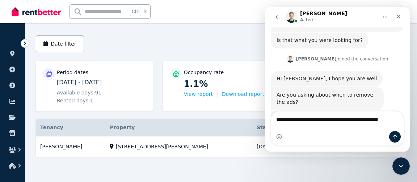
type textarea "**********"
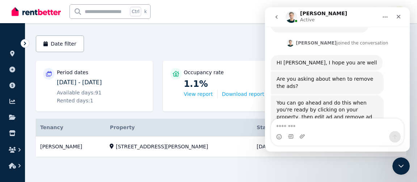
scroll to position [797, 0]
type textarea "**********"
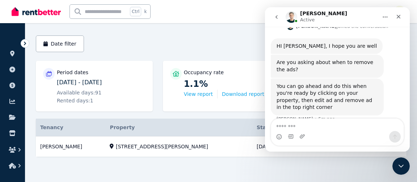
scroll to position [814, 0]
